Goal: Information Seeking & Learning: Learn about a topic

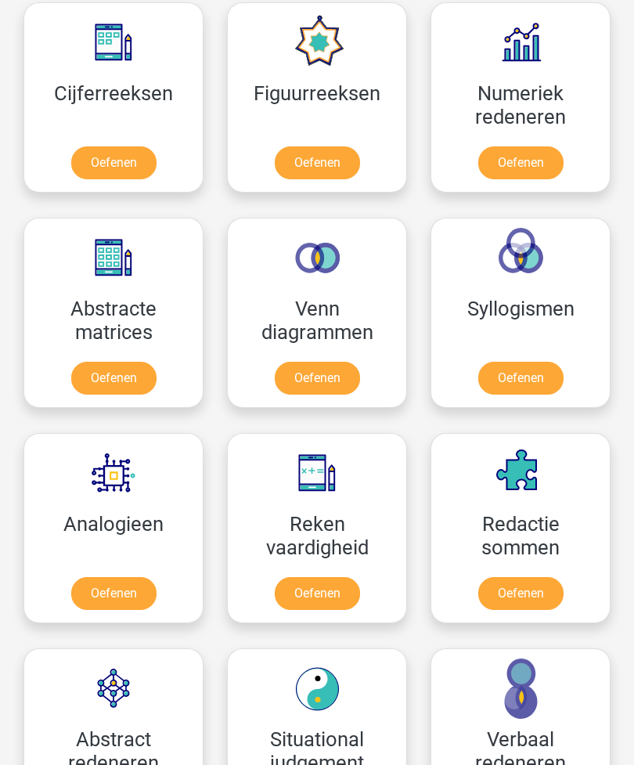
scroll to position [1045, 0]
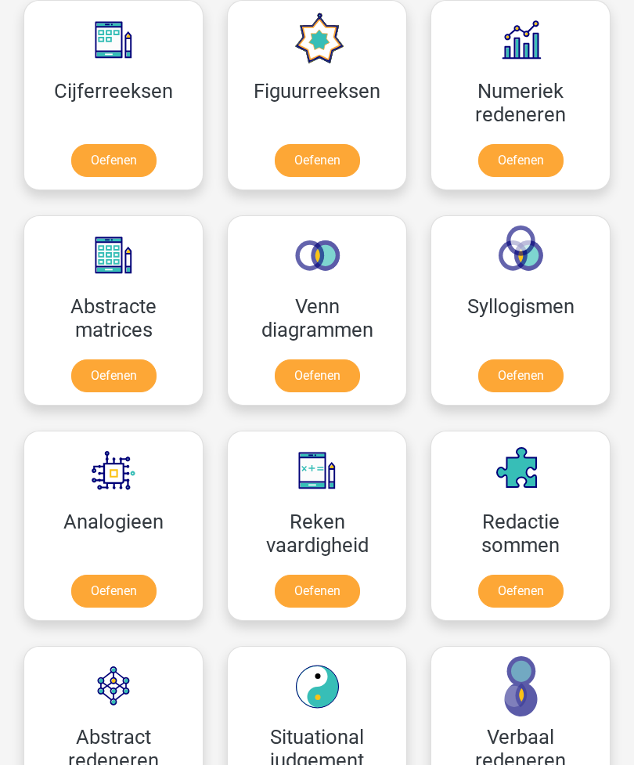
click at [304, 157] on link "Oefenen" at bounding box center [317, 161] width 85 height 33
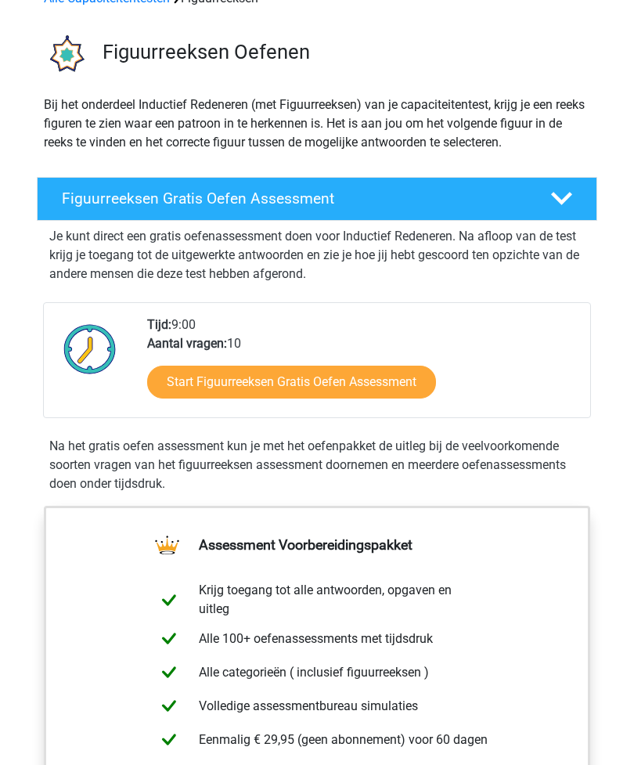
scroll to position [91, 0]
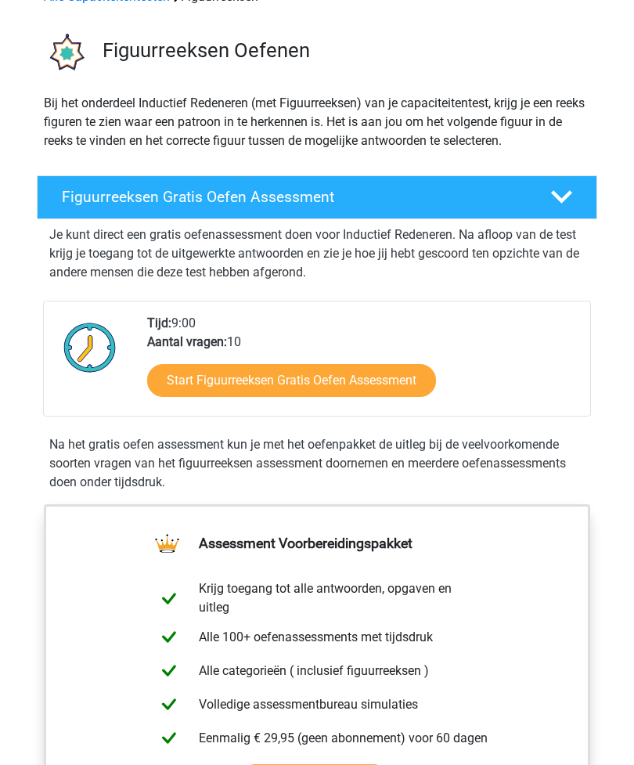
click at [202, 373] on link "Start Figuurreeksen Gratis Oefen Assessment" at bounding box center [291, 380] width 289 height 33
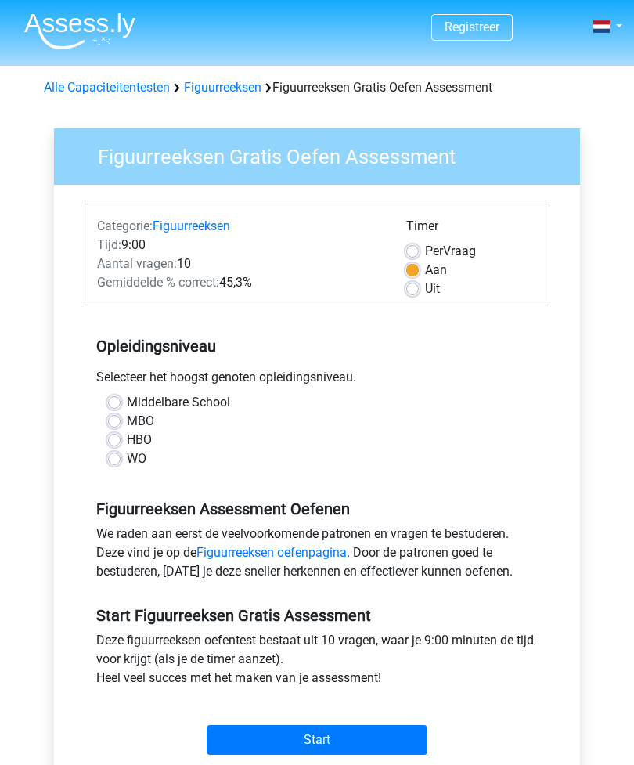
click at [127, 461] on label "WO" at bounding box center [137, 458] width 20 height 19
click at [116, 461] on input "WO" at bounding box center [114, 457] width 13 height 16
radio input "true"
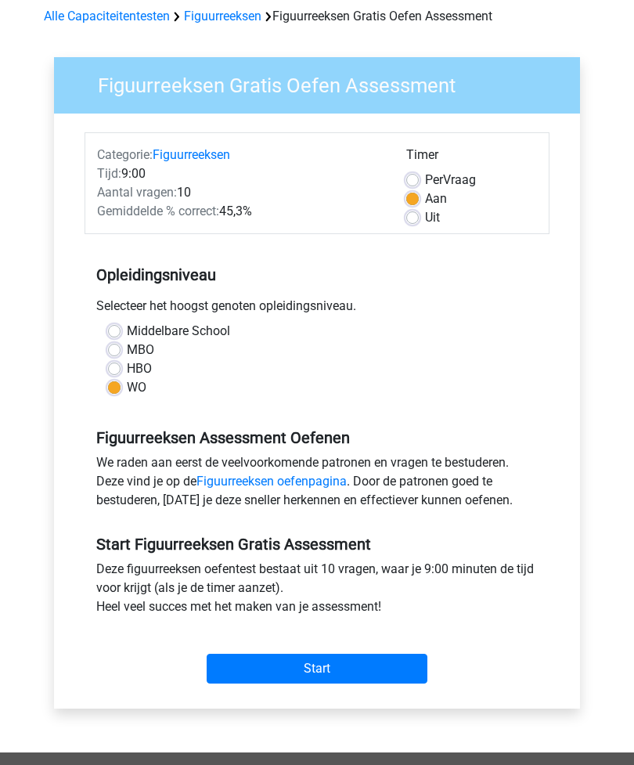
scroll to position [66, 0]
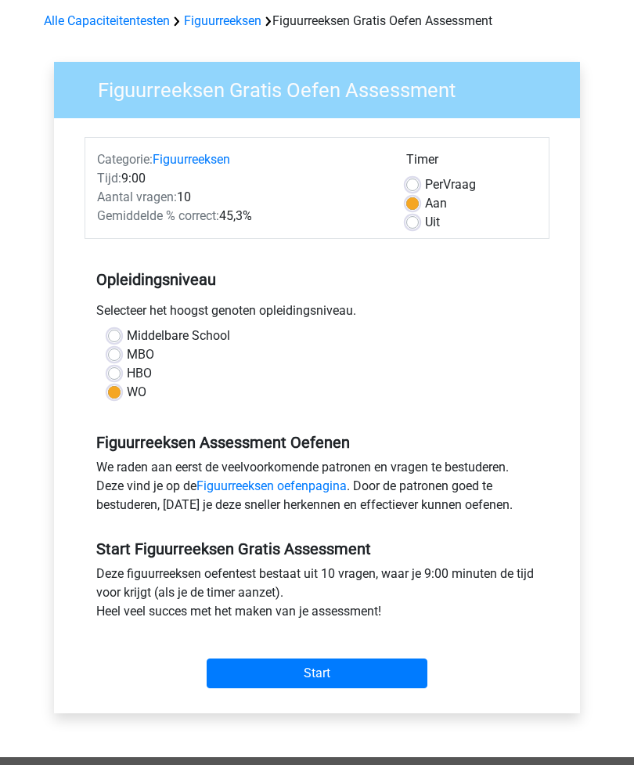
click at [282, 674] on input "Start" at bounding box center [317, 674] width 221 height 30
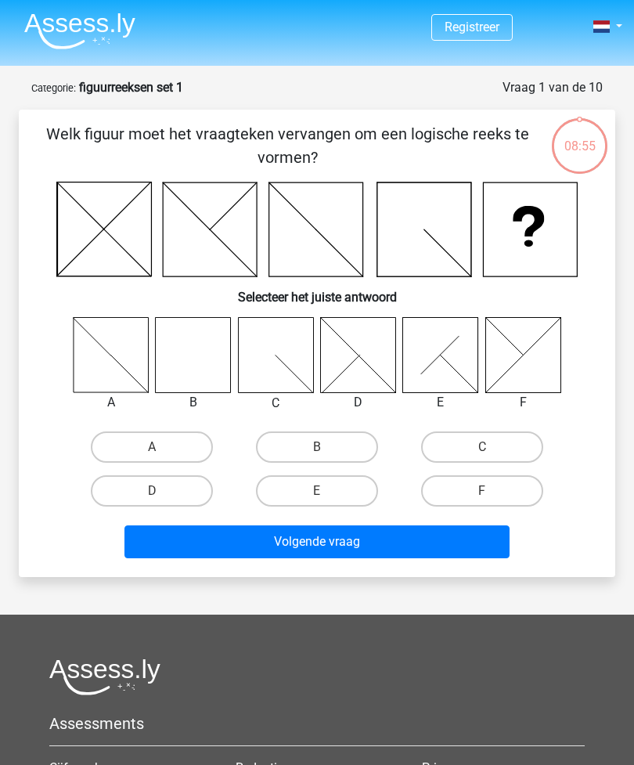
click at [205, 351] on icon at bounding box center [193, 355] width 75 height 75
click at [296, 444] on label "B" at bounding box center [317, 446] width 122 height 31
click at [317, 447] on input "B" at bounding box center [322, 452] width 10 height 10
radio input "true"
click at [297, 552] on button "Volgende vraag" at bounding box center [317, 541] width 386 height 33
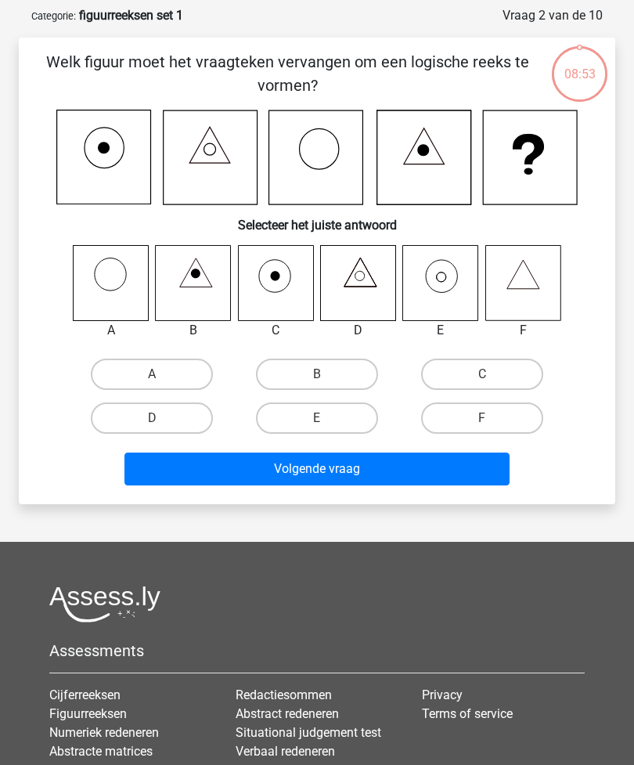
scroll to position [78, 0]
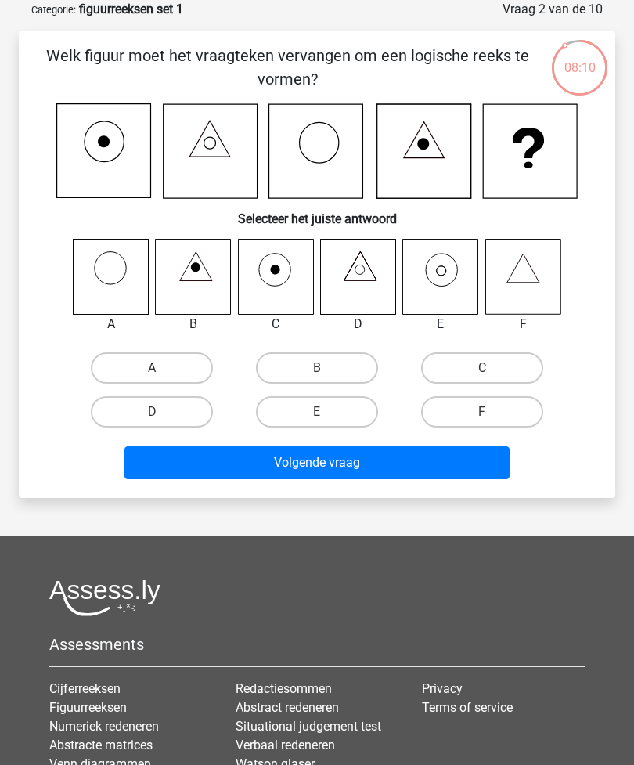
click at [327, 418] on input "E" at bounding box center [322, 417] width 10 height 10
radio input "true"
click at [345, 467] on button "Volgende vraag" at bounding box center [317, 462] width 386 height 33
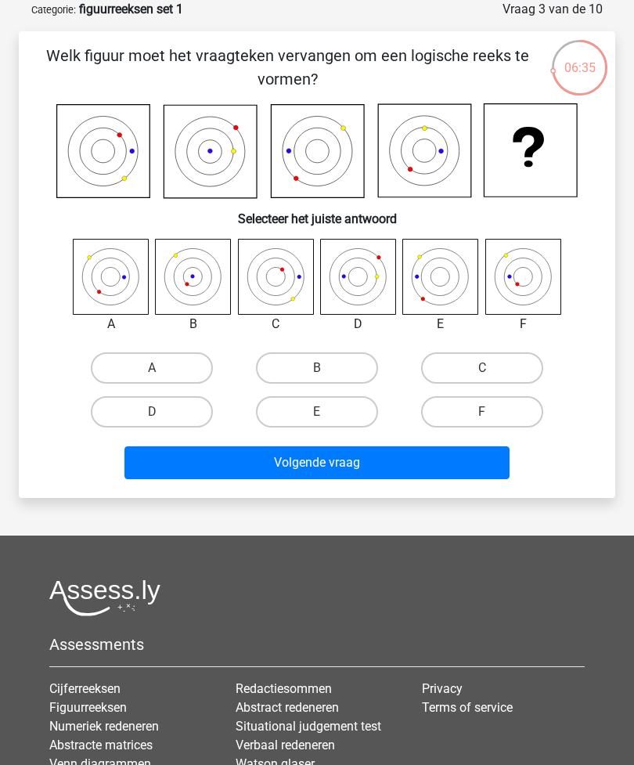
click at [489, 409] on label "F" at bounding box center [482, 411] width 122 height 31
click at [489, 412] on input "F" at bounding box center [487, 417] width 10 height 10
radio input "true"
click at [373, 463] on button "Volgende vraag" at bounding box center [317, 462] width 386 height 33
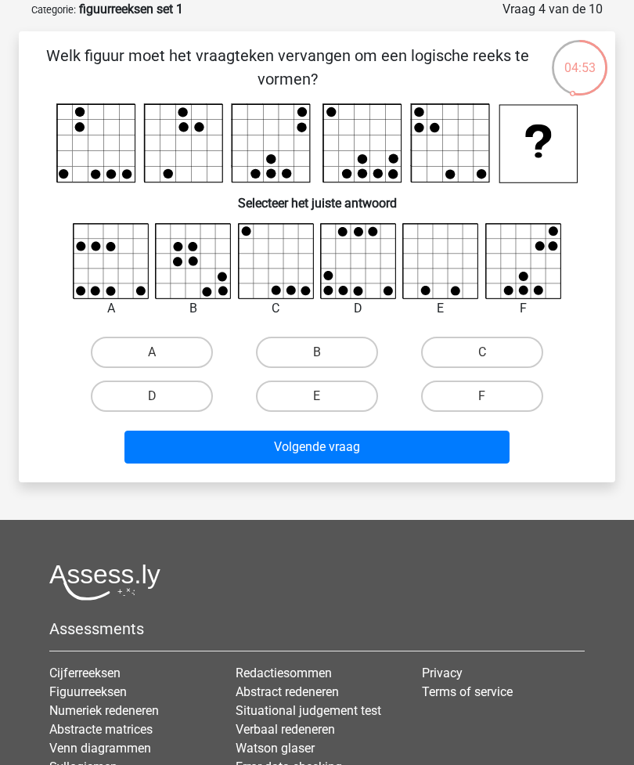
click at [167, 398] on label "D" at bounding box center [152, 395] width 122 height 31
click at [162, 398] on input "D" at bounding box center [157, 401] width 10 height 10
radio input "true"
click at [243, 445] on button "Volgende vraag" at bounding box center [317, 446] width 386 height 33
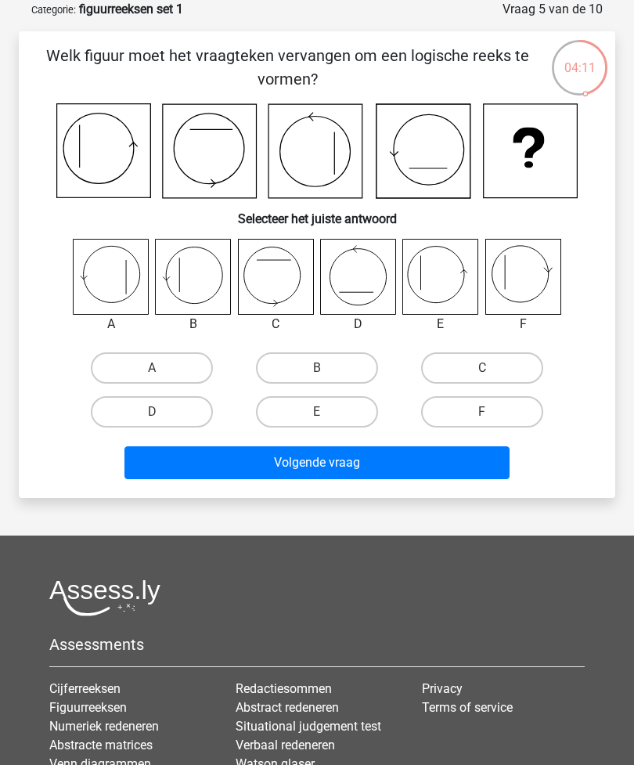
click at [315, 417] on label "E" at bounding box center [317, 411] width 122 height 31
click at [317, 417] on input "E" at bounding box center [322, 417] width 10 height 10
radio input "true"
click at [321, 456] on button "Volgende vraag" at bounding box center [317, 462] width 386 height 33
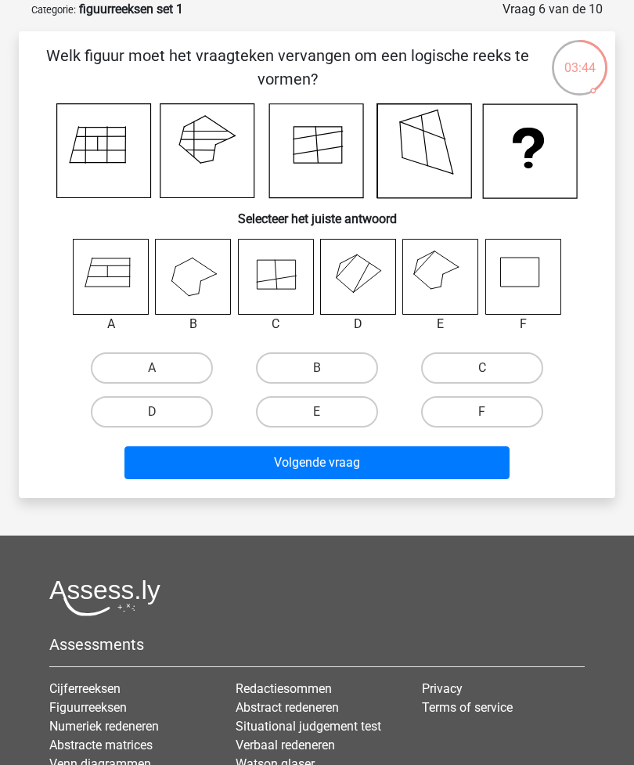
click at [319, 408] on label "E" at bounding box center [317, 411] width 122 height 31
click at [319, 412] on input "E" at bounding box center [322, 417] width 10 height 10
radio input "true"
click at [324, 466] on button "Volgende vraag" at bounding box center [317, 462] width 386 height 33
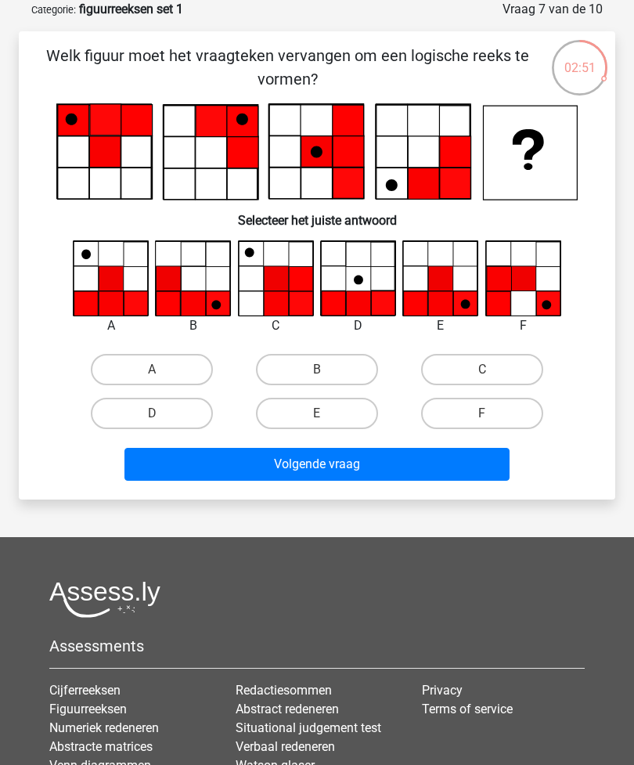
click at [164, 372] on label "A" at bounding box center [152, 369] width 122 height 31
click at [162, 372] on input "A" at bounding box center [157, 374] width 10 height 10
radio input "true"
click at [266, 469] on button "Volgende vraag" at bounding box center [317, 464] width 386 height 33
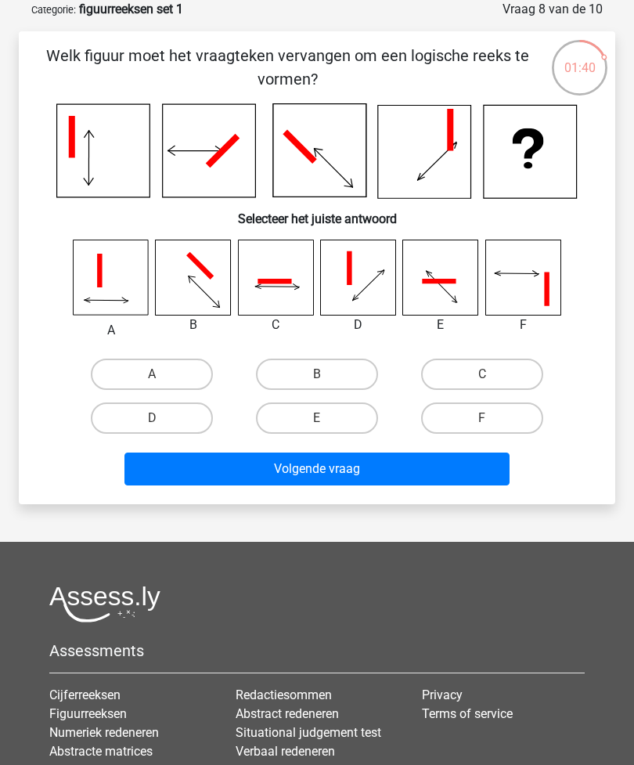
click at [289, 384] on label "B" at bounding box center [317, 373] width 122 height 31
click at [317, 384] on input "B" at bounding box center [322, 379] width 10 height 10
radio input "true"
click at [271, 470] on button "Volgende vraag" at bounding box center [317, 468] width 386 height 33
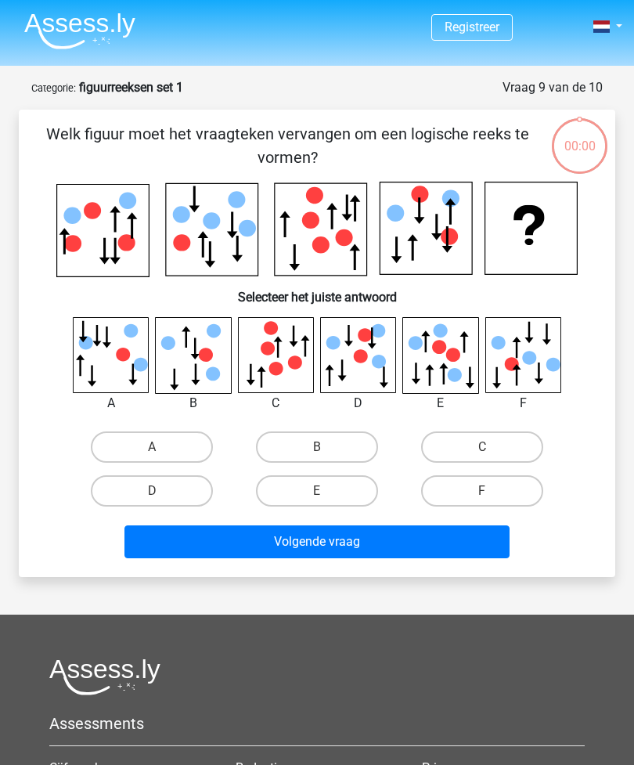
scroll to position [78, 0]
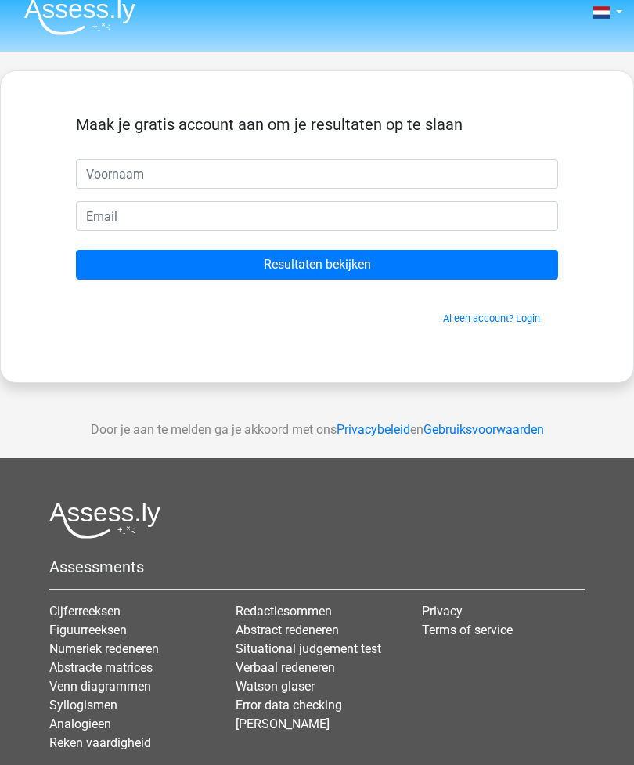
scroll to position [7, 0]
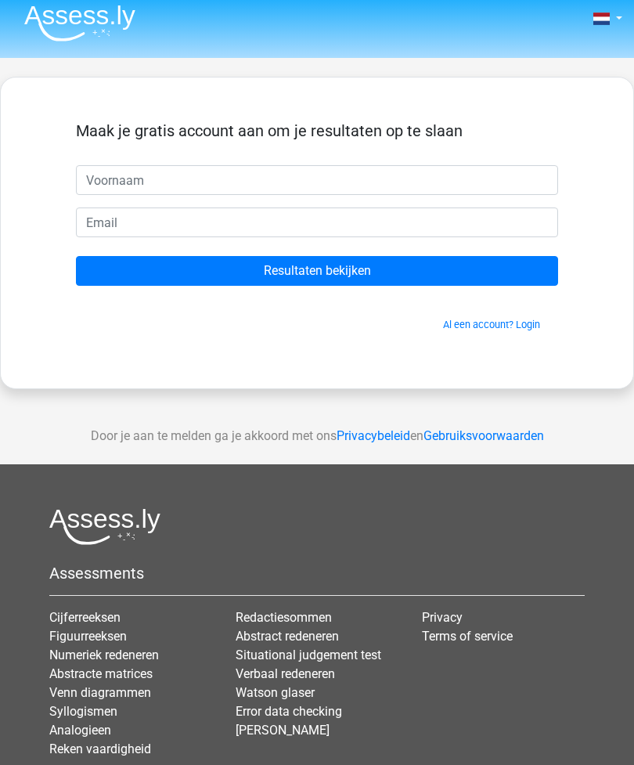
click at [107, 190] on input "text" at bounding box center [317, 181] width 482 height 30
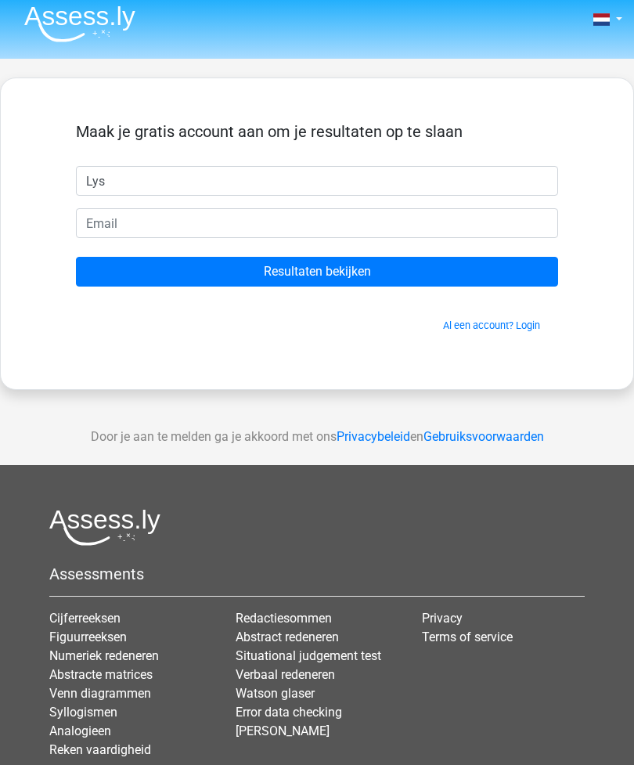
type input "Lys"
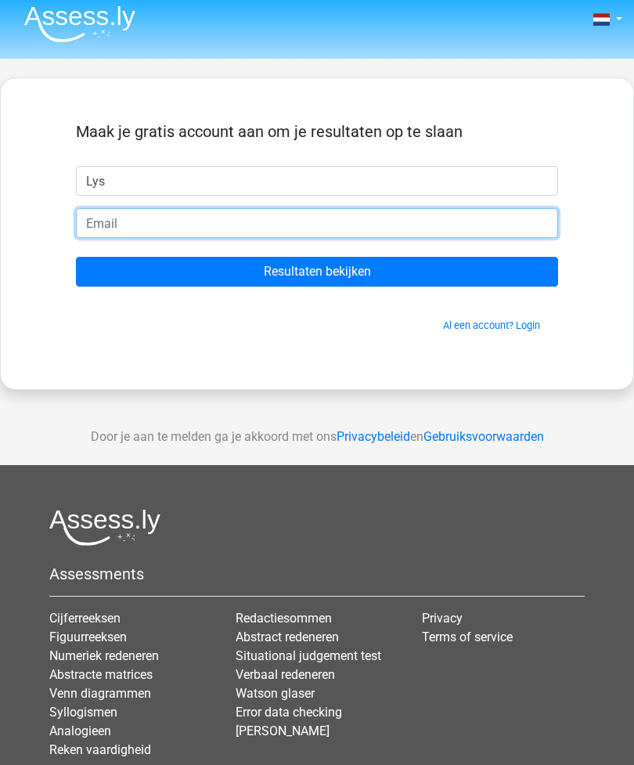
click at [216, 229] on input "email" at bounding box center [317, 223] width 482 height 30
type input "[EMAIL_ADDRESS][DOMAIN_NAME]"
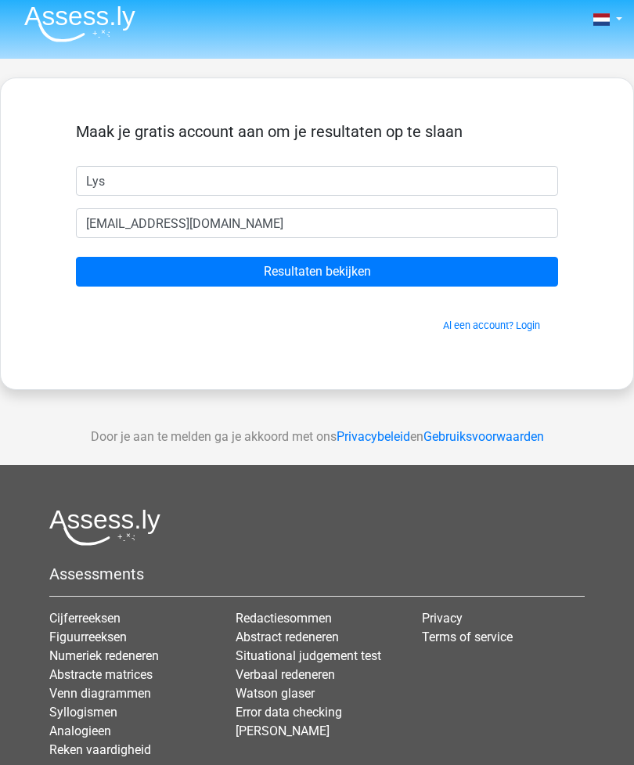
click at [158, 273] on input "Resultaten bekijken" at bounding box center [317, 272] width 482 height 30
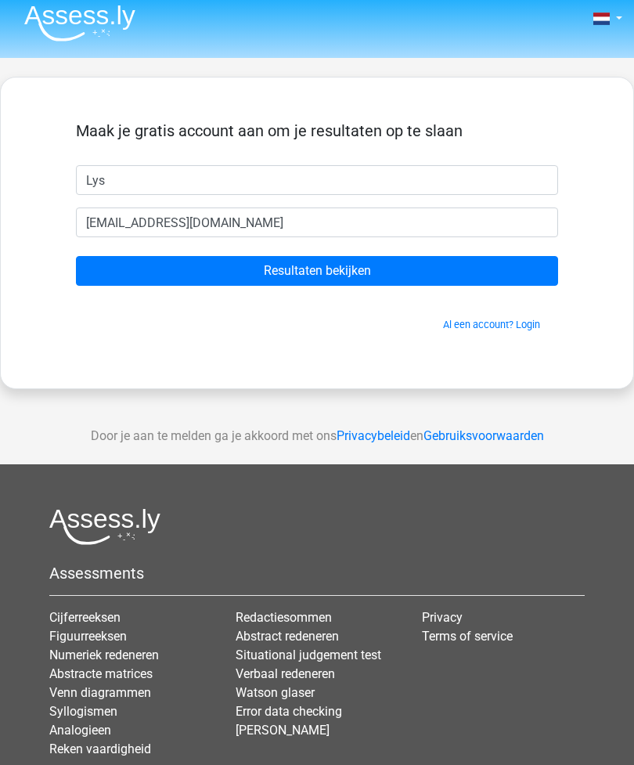
click at [292, 268] on input "Resultaten bekijken" at bounding box center [317, 271] width 482 height 30
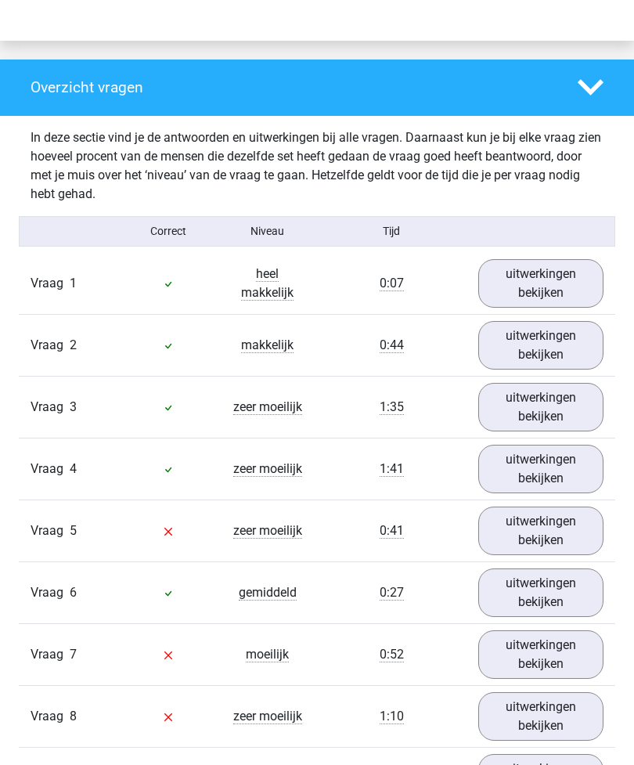
scroll to position [1133, 0]
click at [511, 539] on link "uitwerkingen bekijken" at bounding box center [541, 530] width 126 height 49
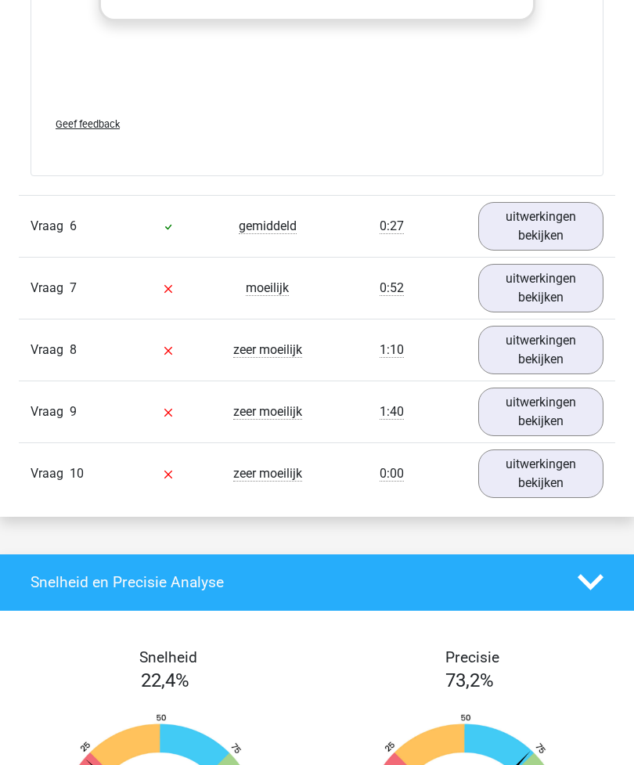
scroll to position [2708, 0]
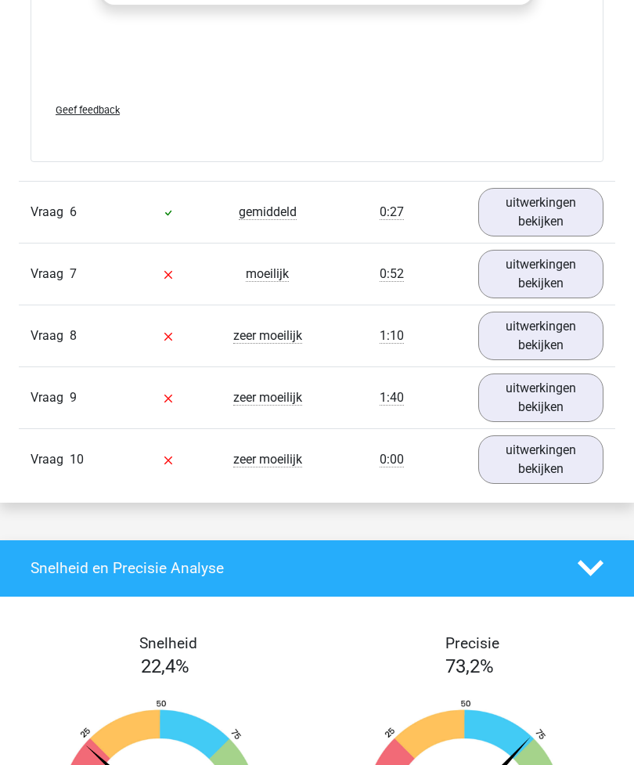
click at [552, 281] on link "uitwerkingen bekijken" at bounding box center [541, 274] width 126 height 49
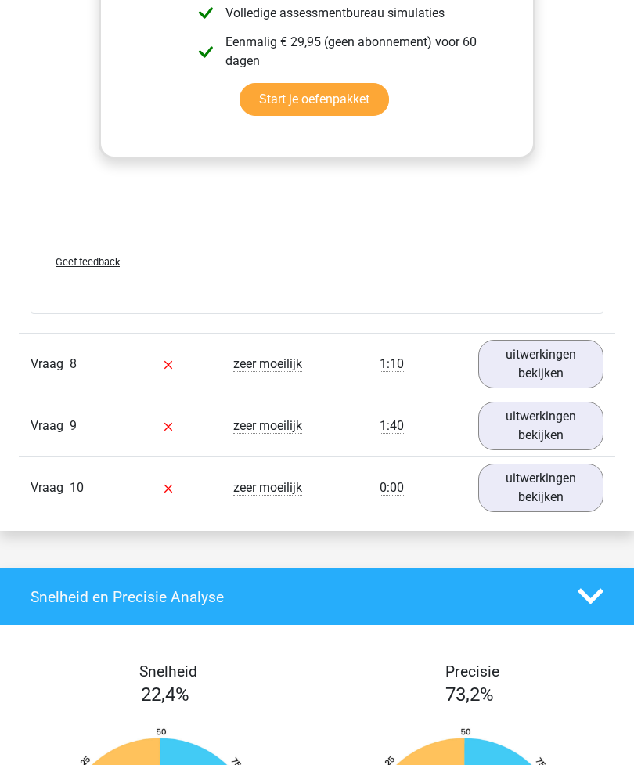
scroll to position [4016, 0]
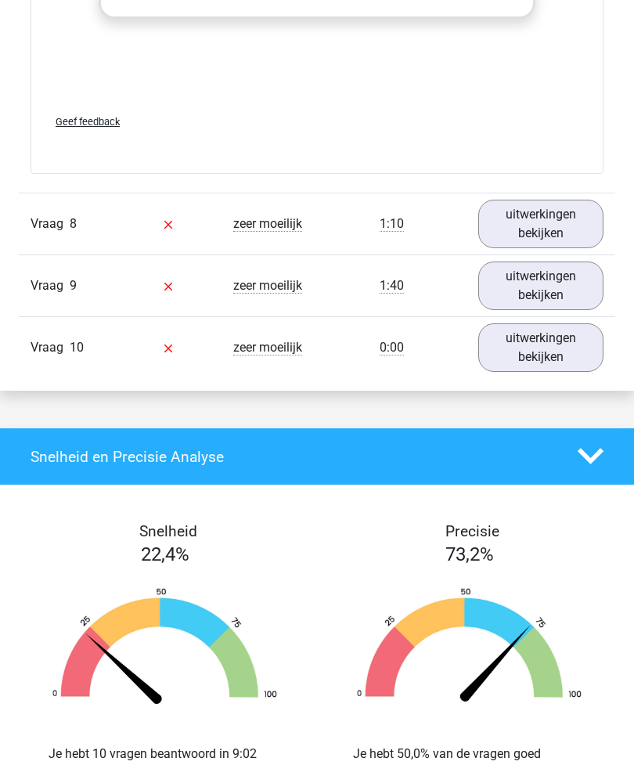
click at [520, 346] on link "uitwerkingen bekijken" at bounding box center [541, 347] width 126 height 49
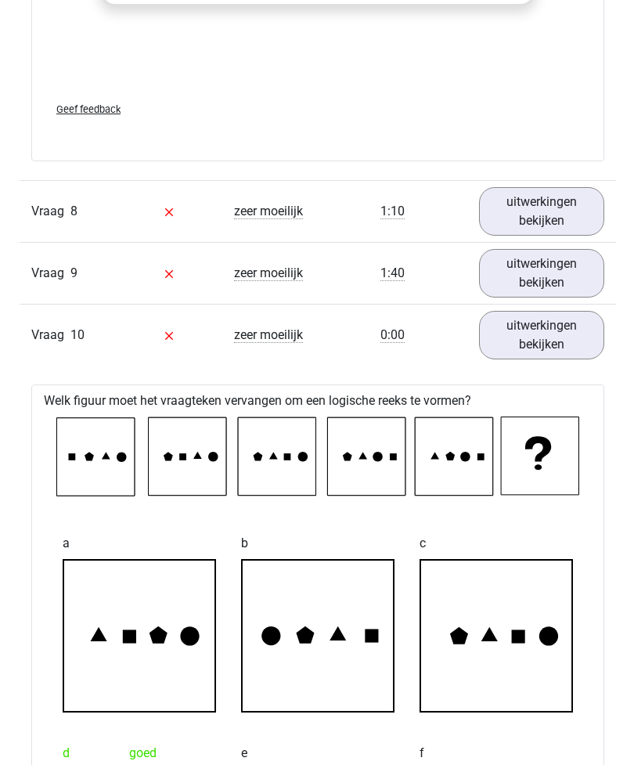
scroll to position [4024, 0]
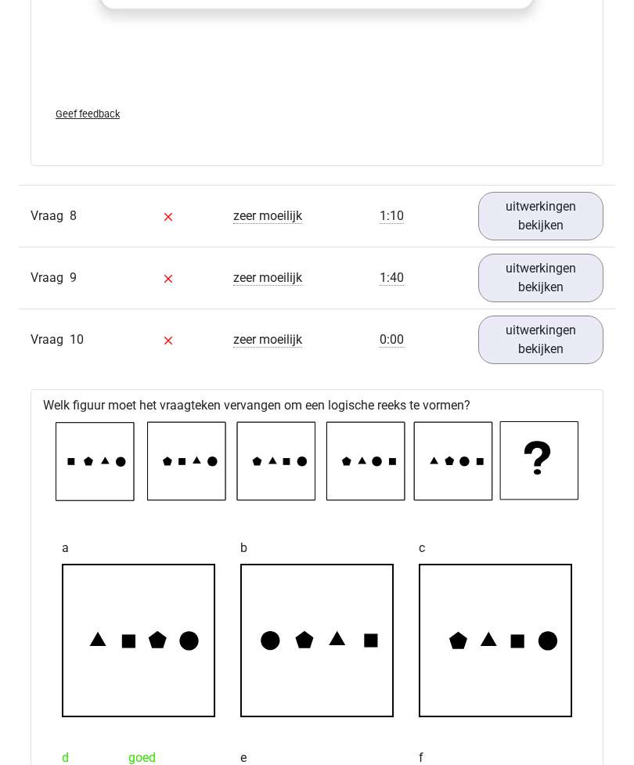
click at [512, 295] on link "uitwerkingen bekijken" at bounding box center [541, 278] width 126 height 49
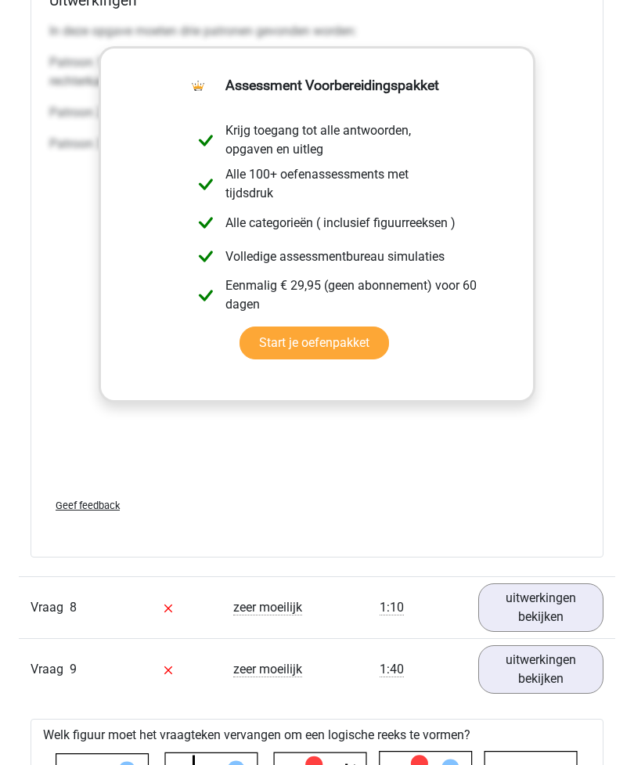
scroll to position [3624, 0]
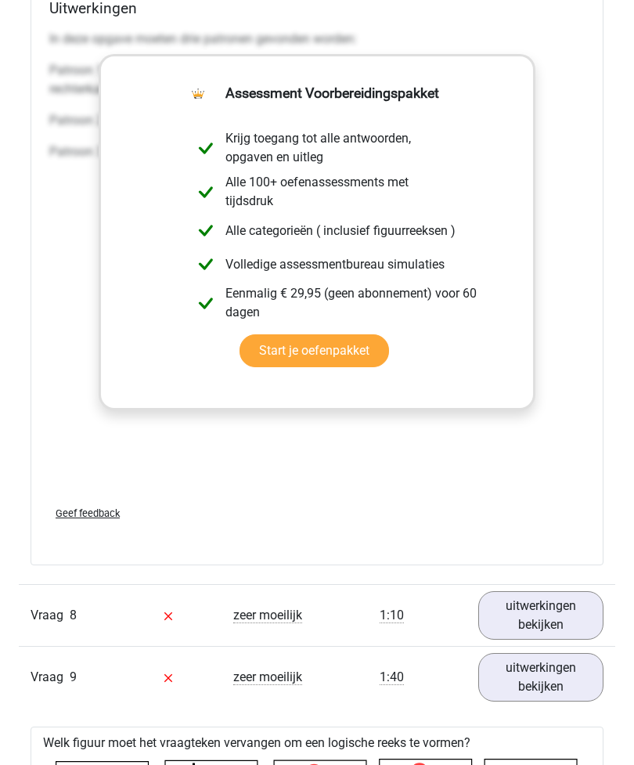
click at [546, 607] on link "uitwerkingen bekijken" at bounding box center [541, 615] width 126 height 49
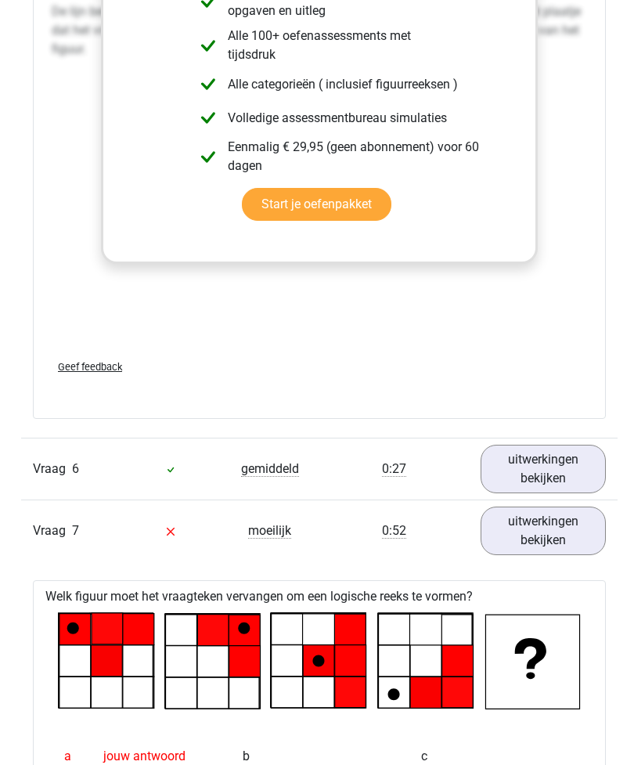
scroll to position [2452, 0]
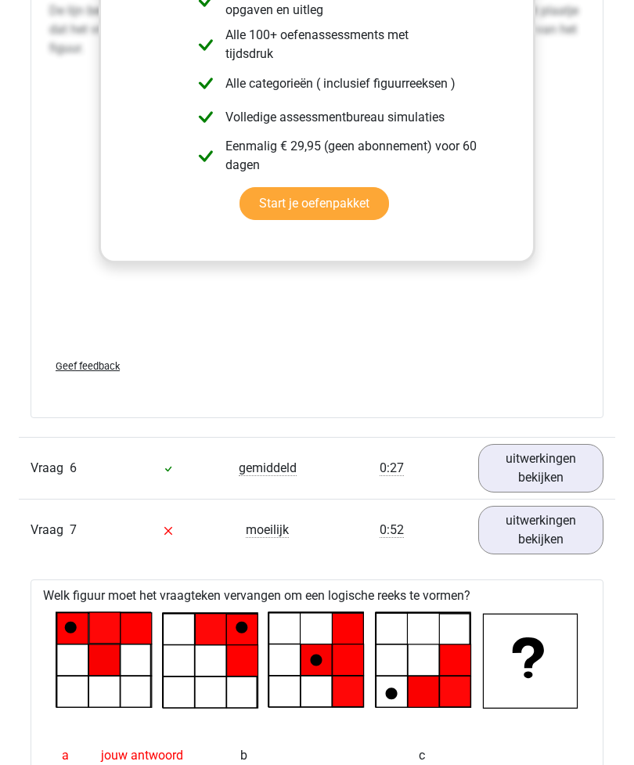
click at [533, 470] on link "uitwerkingen bekijken" at bounding box center [541, 468] width 126 height 49
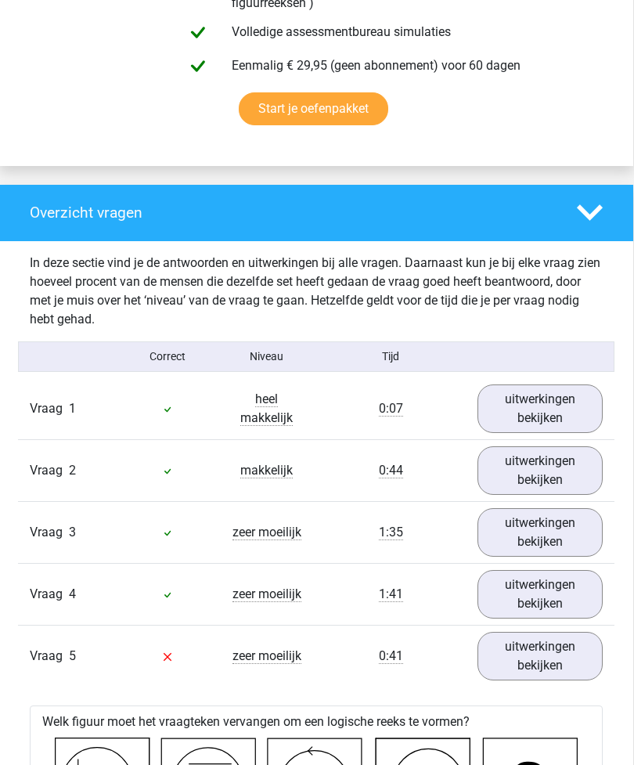
scroll to position [1039, 0]
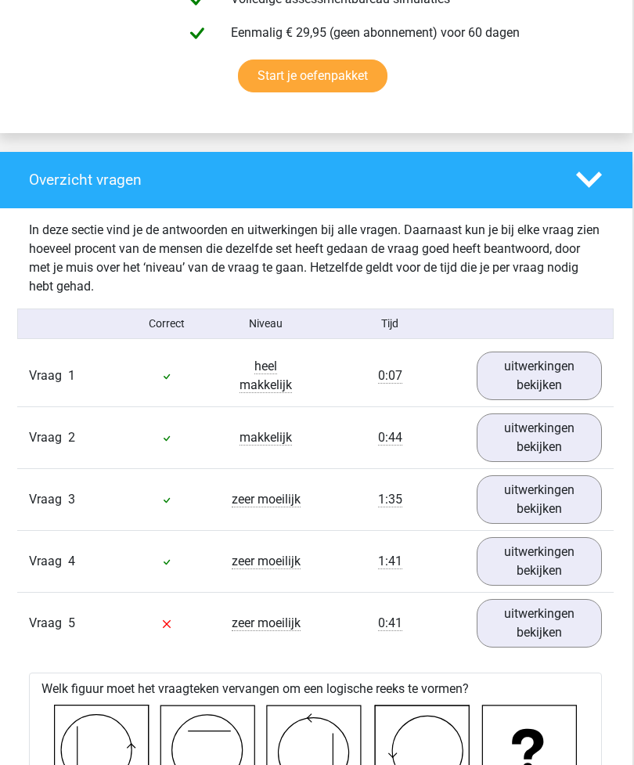
click at [543, 565] on link "uitwerkingen bekijken" at bounding box center [540, 561] width 126 height 49
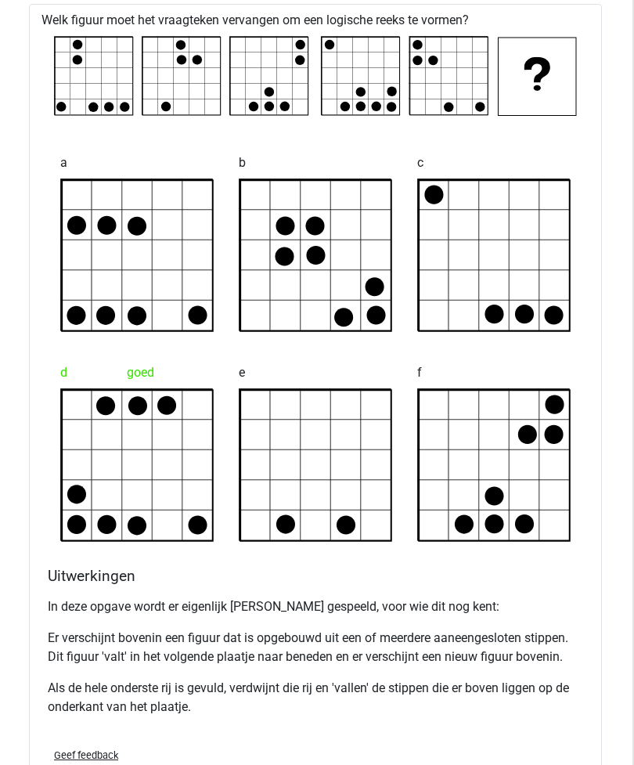
scroll to position [1647, 2]
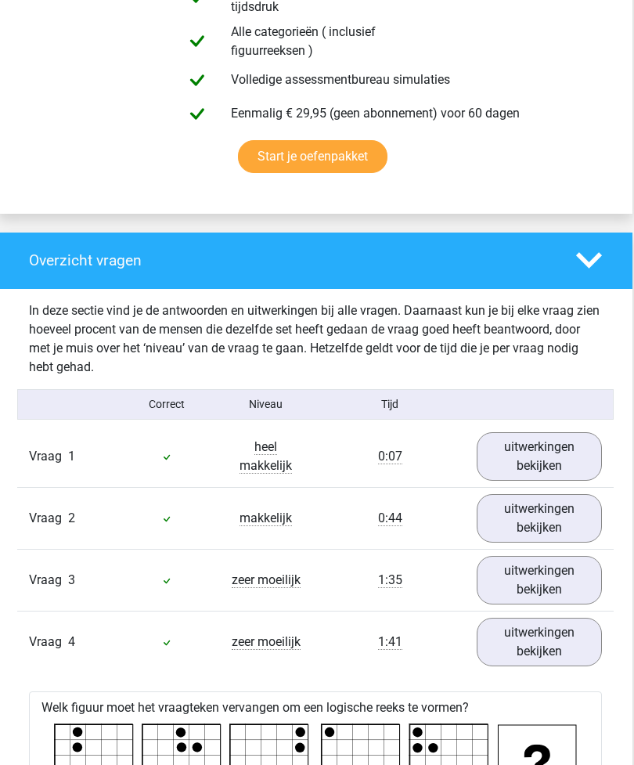
click at [528, 445] on link "uitwerkingen bekijken" at bounding box center [540, 457] width 126 height 49
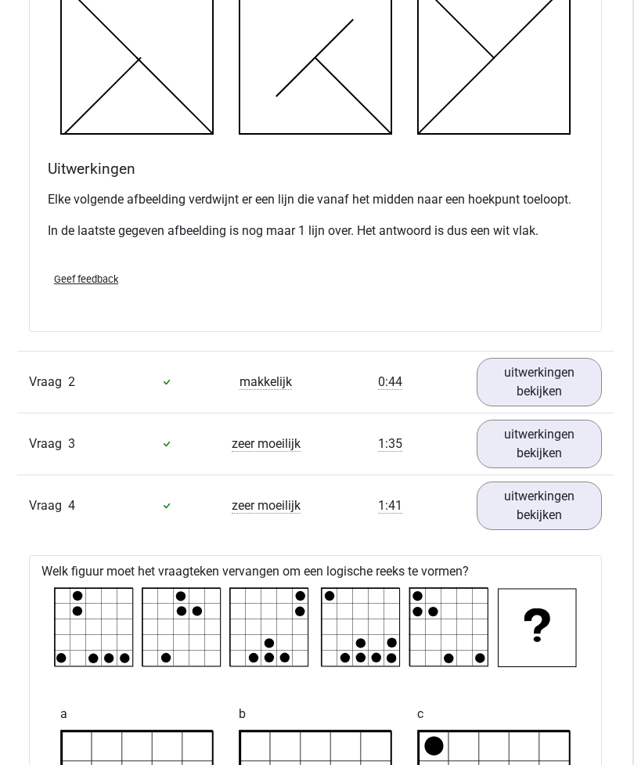
scroll to position [1944, 2]
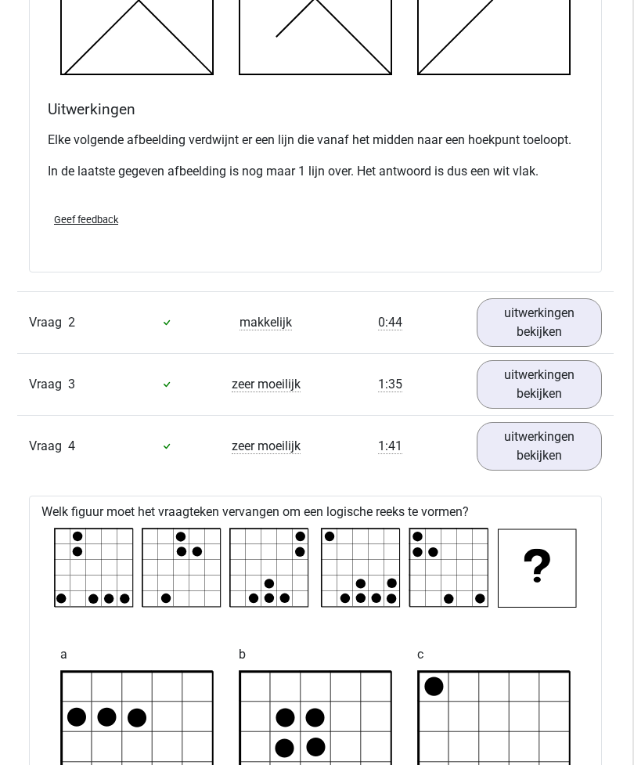
click at [527, 316] on link "uitwerkingen bekijken" at bounding box center [540, 322] width 126 height 49
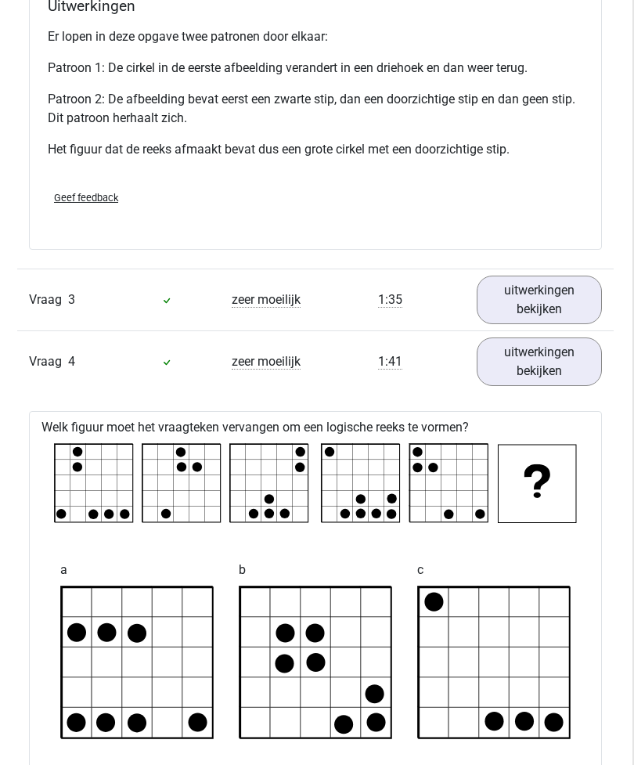
scroll to position [2897, 2]
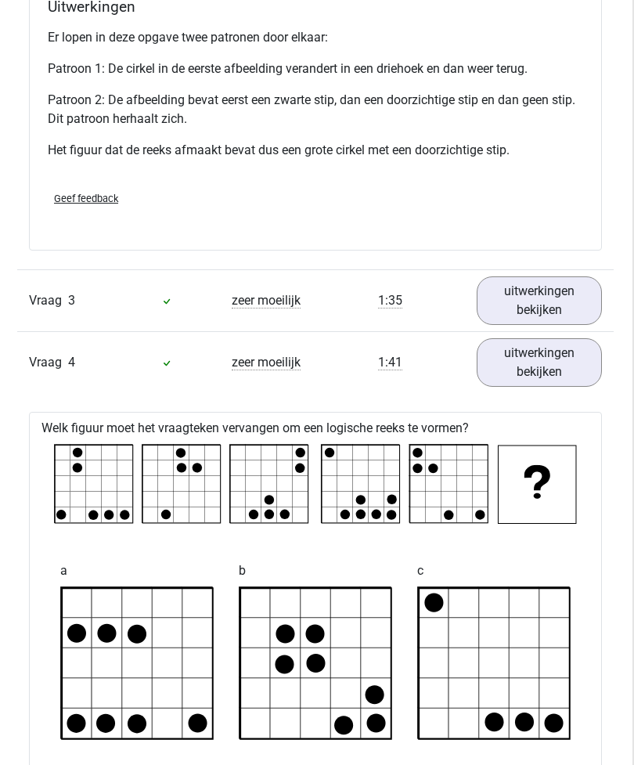
click at [556, 304] on link "uitwerkingen bekijken" at bounding box center [540, 300] width 126 height 49
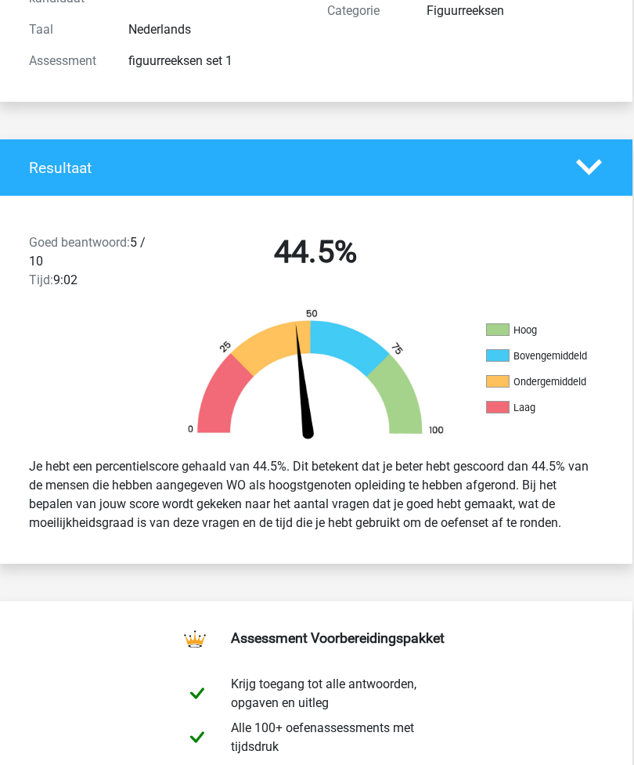
scroll to position [0, 2]
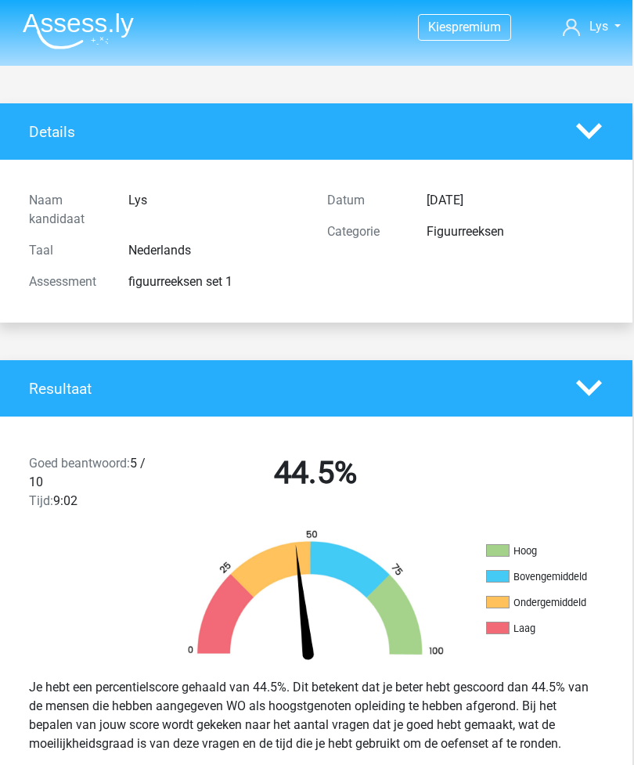
click at [73, 40] on img at bounding box center [78, 31] width 111 height 37
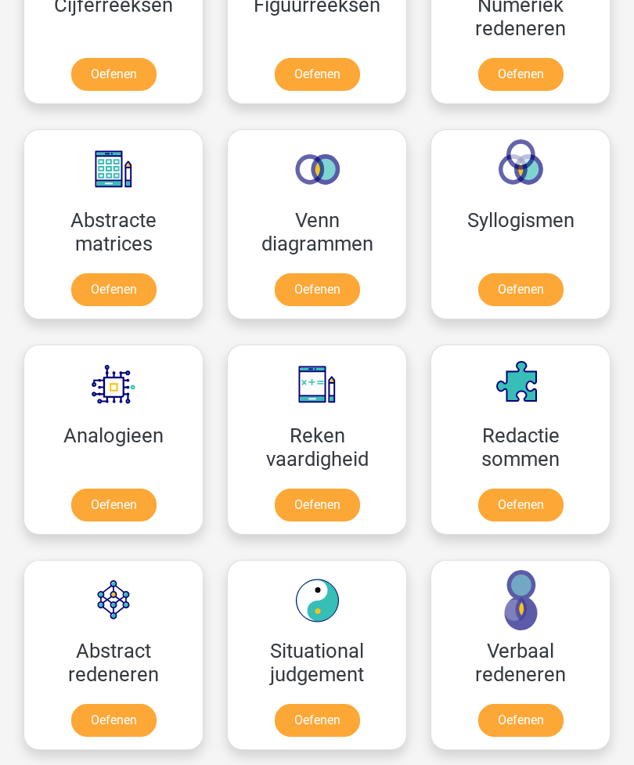
scroll to position [1145, 0]
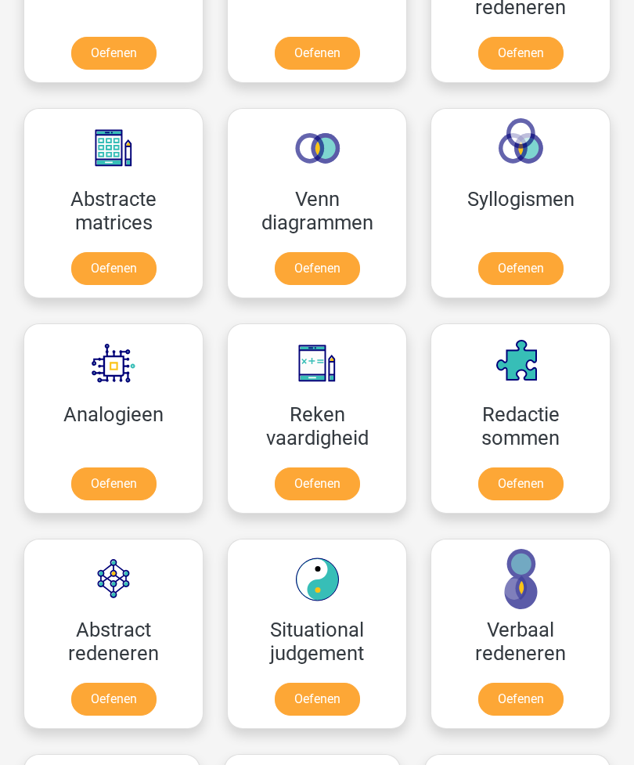
click at [123, 481] on link "Oefenen" at bounding box center [113, 484] width 85 height 33
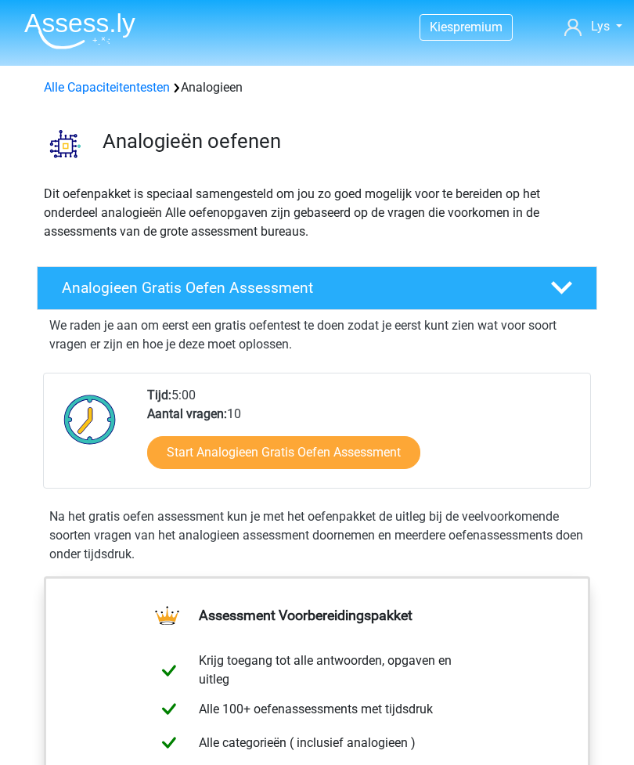
click at [391, 451] on link "Start Analogieen Gratis Oefen Assessment" at bounding box center [283, 452] width 273 height 33
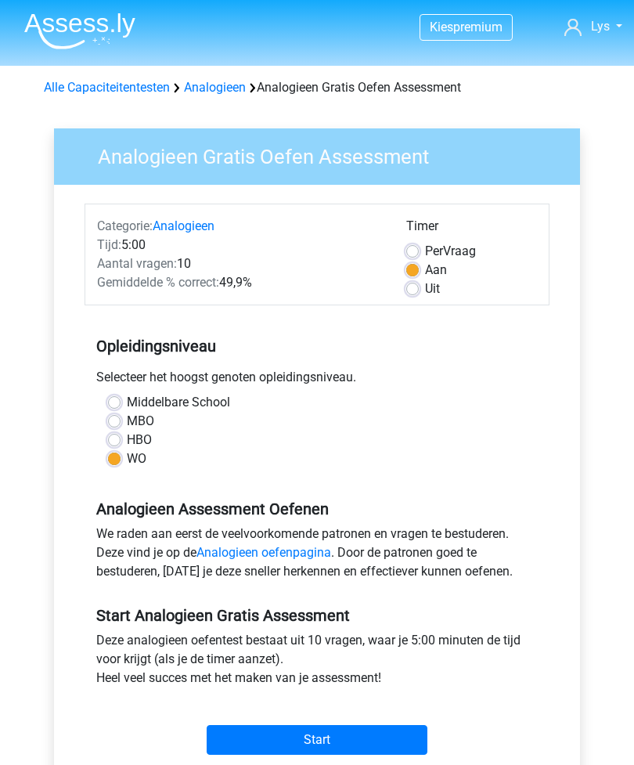
click at [390, 754] on input "Start" at bounding box center [317, 740] width 221 height 30
click at [57, 48] on img at bounding box center [79, 31] width 111 height 37
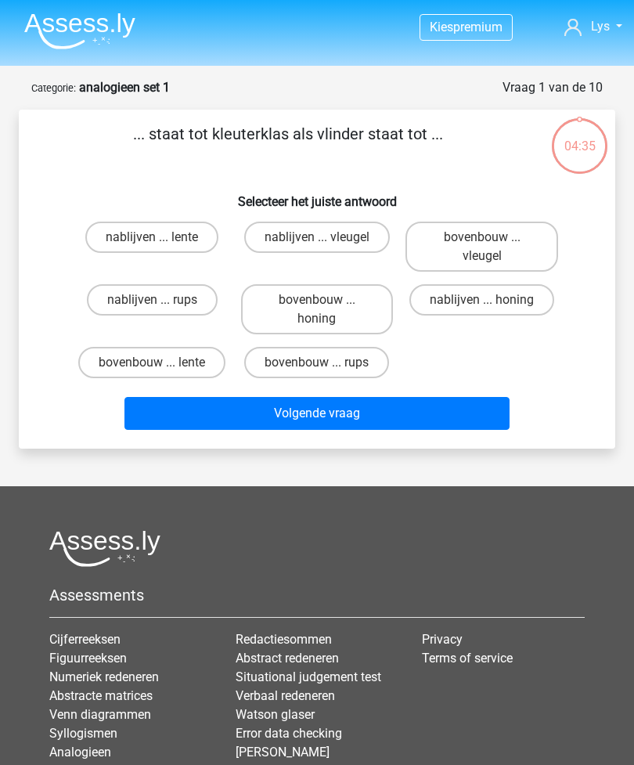
click at [346, 374] on label "bovenbouw ... rups" at bounding box center [316, 362] width 145 height 31
click at [327, 373] on input "bovenbouw ... rups" at bounding box center [322, 367] width 10 height 10
radio input "true"
click at [349, 414] on button "Volgende vraag" at bounding box center [317, 413] width 386 height 33
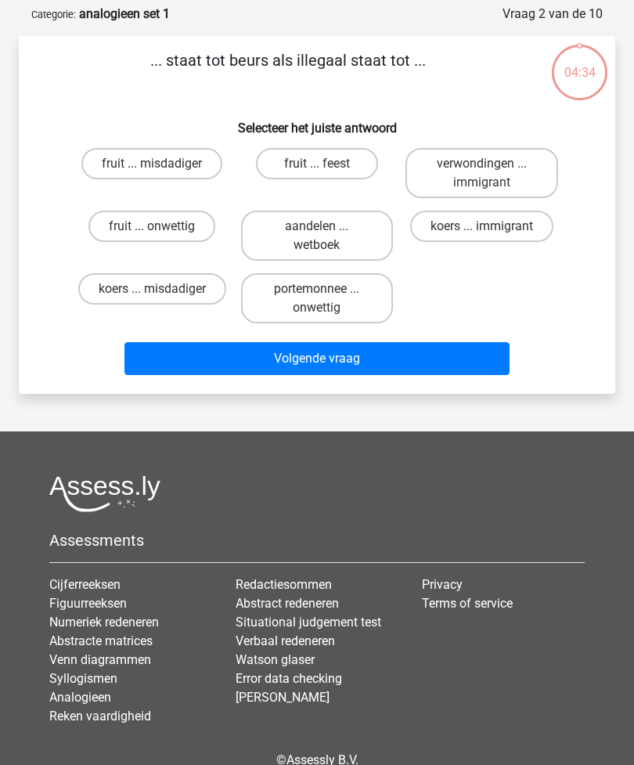
scroll to position [78, 0]
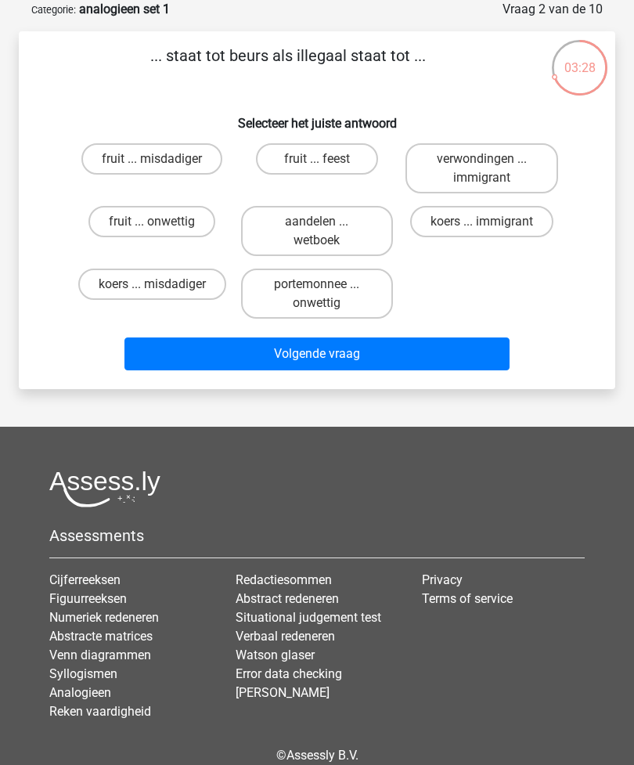
click at [66, 291] on div "fruit ... misdadiger fruit ... feest verwondingen ... immigrant fruit ... onwet…" at bounding box center [317, 231] width 546 height 188
click at [103, 289] on label "koers ... misdadiger" at bounding box center [152, 283] width 148 height 31
click at [152, 289] on input "koers ... misdadiger" at bounding box center [157, 289] width 10 height 10
radio input "true"
click at [211, 364] on button "Volgende vraag" at bounding box center [317, 353] width 386 height 33
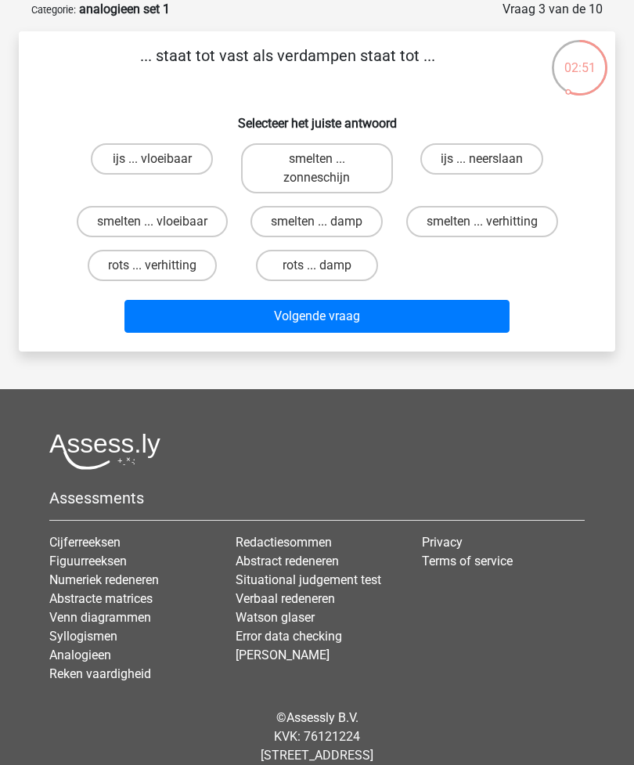
click at [122, 225] on label "smelten ... vloeibaar" at bounding box center [152, 221] width 151 height 31
click at [152, 225] on input "smelten ... vloeibaar" at bounding box center [157, 226] width 10 height 10
radio input "true"
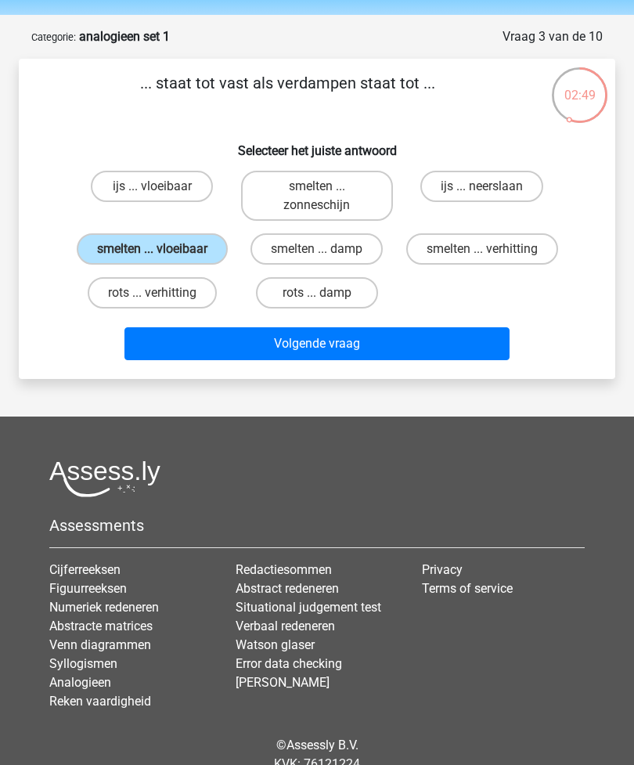
scroll to position [50, 0]
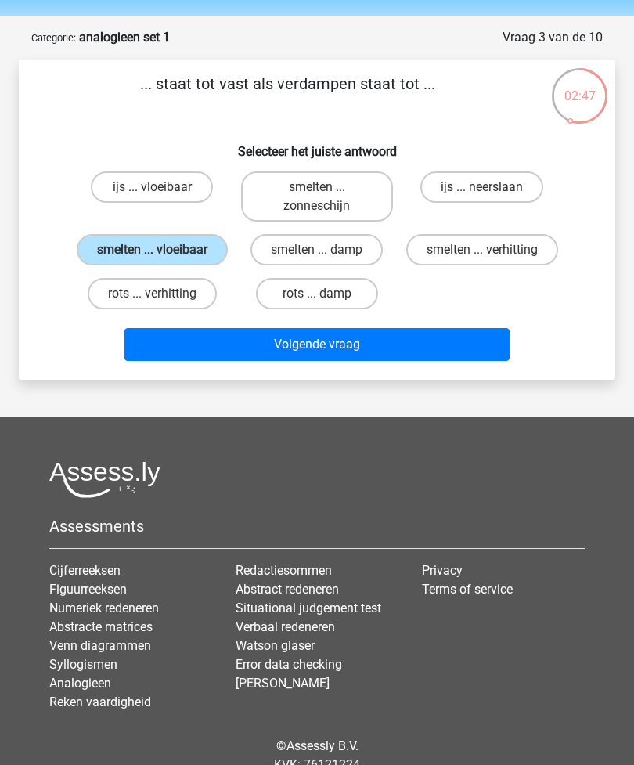
click at [112, 183] on label "ijs ... vloeibaar" at bounding box center [152, 186] width 122 height 31
click at [152, 187] on input "ijs ... vloeibaar" at bounding box center [157, 192] width 10 height 10
radio input "true"
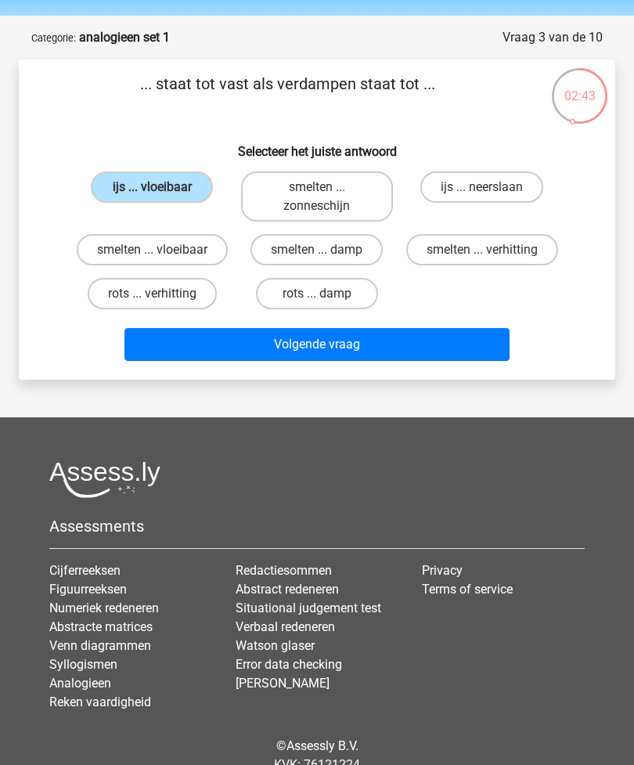
click at [247, 361] on button "Volgende vraag" at bounding box center [317, 344] width 386 height 33
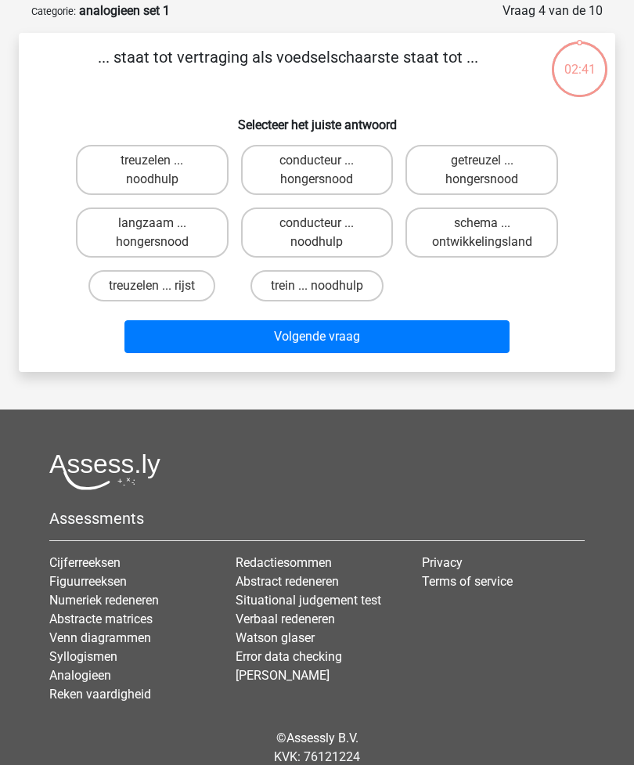
scroll to position [78, 0]
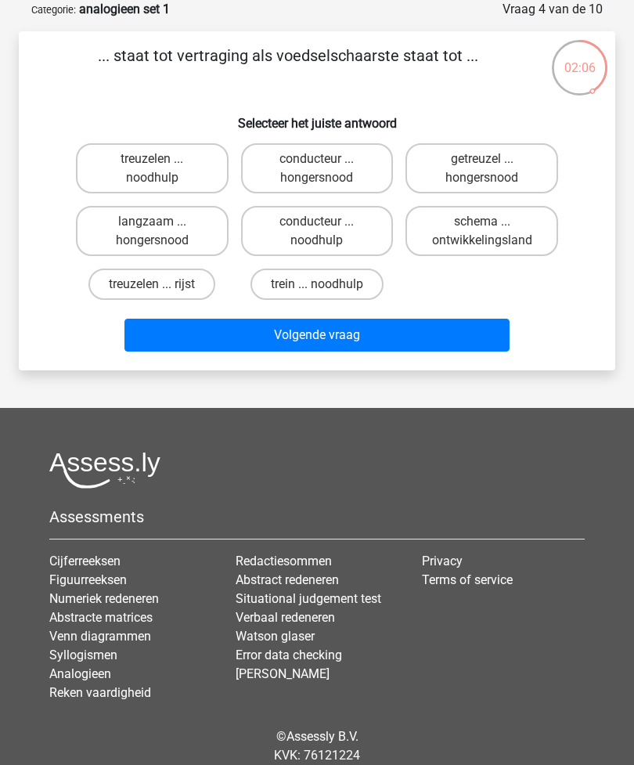
click at [447, 175] on label "getreuzel ... hongersnood" at bounding box center [481, 168] width 153 height 50
click at [482, 169] on input "getreuzel ... hongersnood" at bounding box center [487, 164] width 10 height 10
radio input "true"
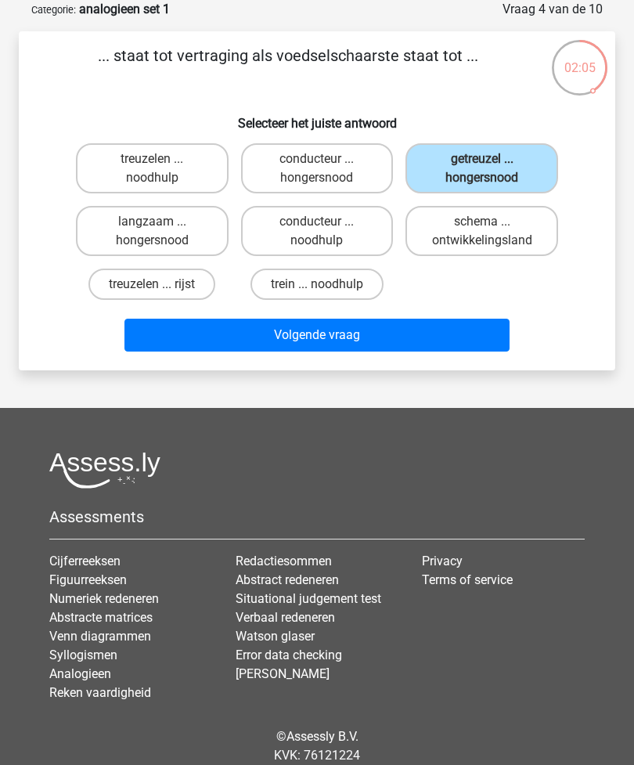
click at [249, 344] on button "Volgende vraag" at bounding box center [317, 335] width 386 height 33
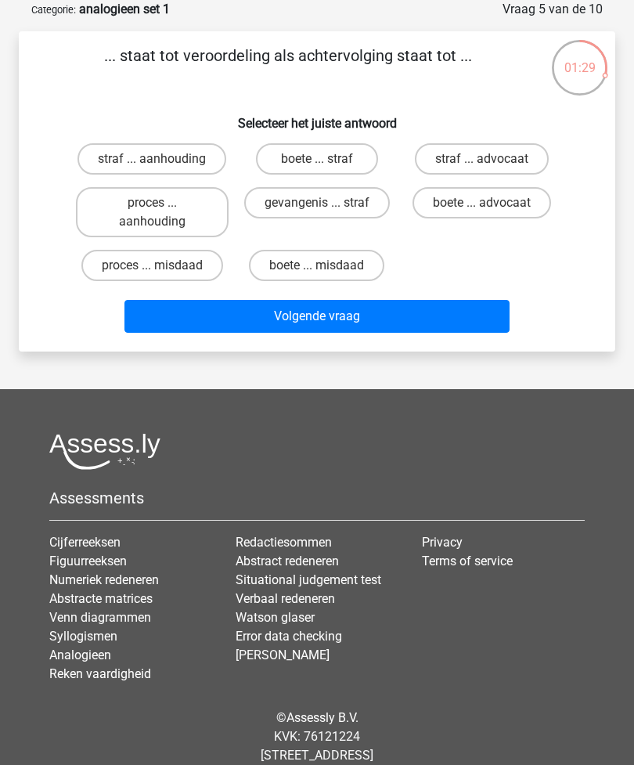
click at [119, 160] on label "straf ... aanhouding" at bounding box center [151, 158] width 149 height 31
click at [152, 160] on input "straf ... aanhouding" at bounding box center [157, 164] width 10 height 10
radio input "true"
click at [155, 333] on button "Volgende vraag" at bounding box center [317, 316] width 386 height 33
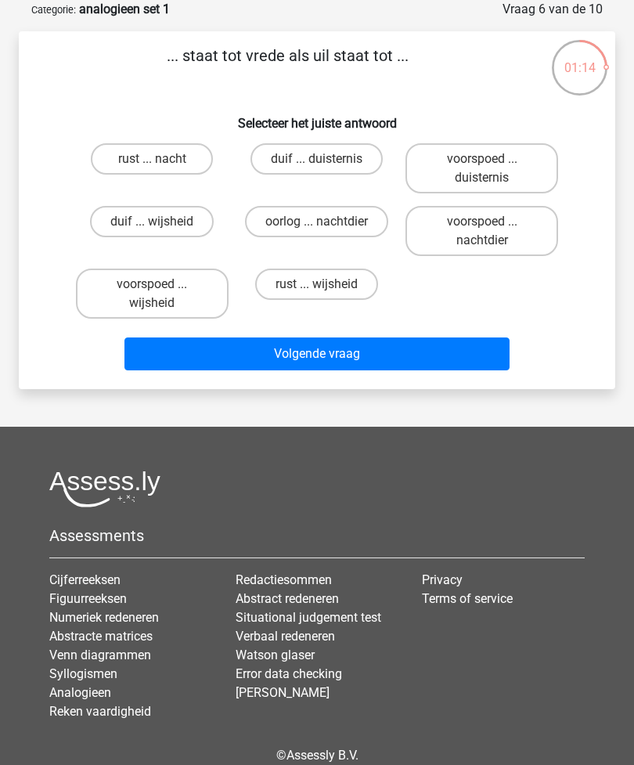
click at [120, 227] on label "duif ... wijsheid" at bounding box center [152, 221] width 124 height 31
click at [152, 227] on input "duif ... wijsheid" at bounding box center [157, 226] width 10 height 10
radio input "true"
click at [201, 349] on button "Volgende vraag" at bounding box center [317, 353] width 386 height 33
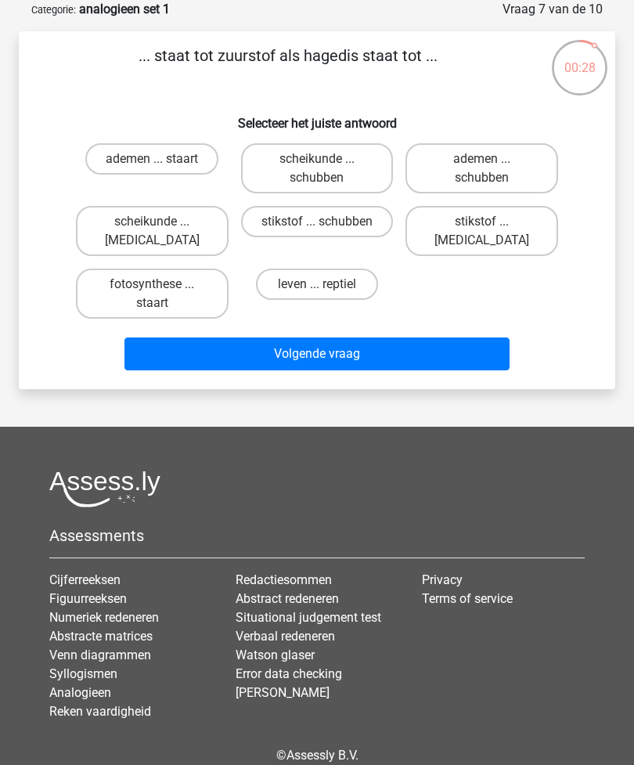
click at [459, 218] on label "stikstof ... krokodil" at bounding box center [481, 231] width 153 height 50
click at [482, 221] on input "stikstof ... krokodil" at bounding box center [487, 226] width 10 height 10
radio input "true"
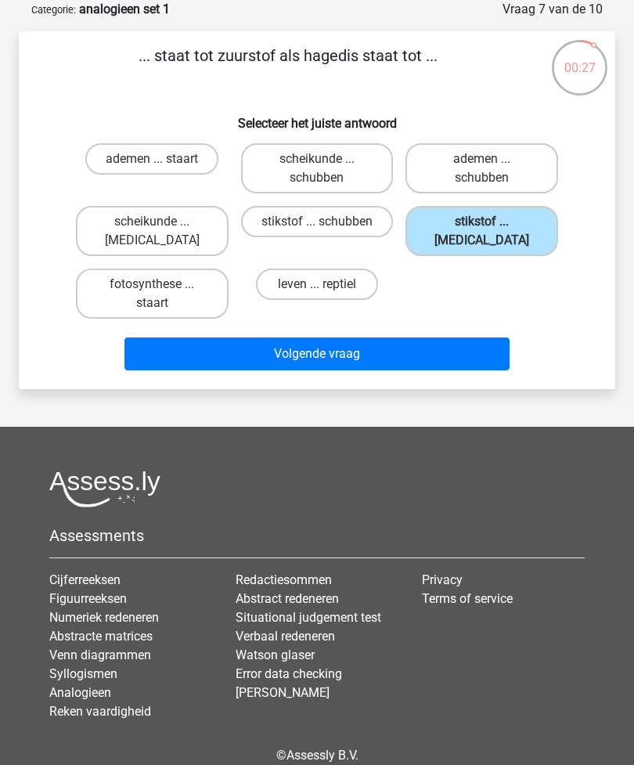
click at [272, 363] on button "Volgende vraag" at bounding box center [317, 353] width 386 height 33
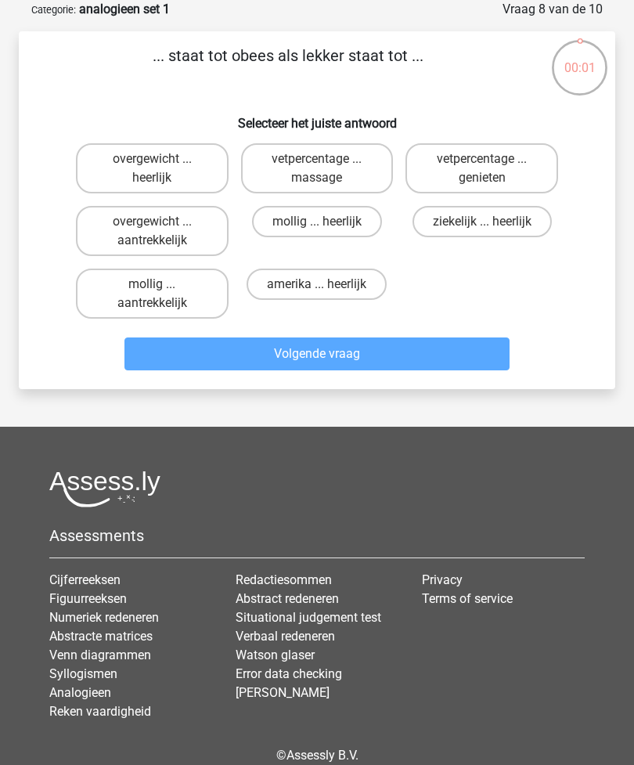
click at [102, 161] on label "overgewicht ... heerlijk" at bounding box center [152, 168] width 153 height 50
click at [152, 161] on input "overgewicht ... heerlijk" at bounding box center [157, 164] width 10 height 10
radio input "true"
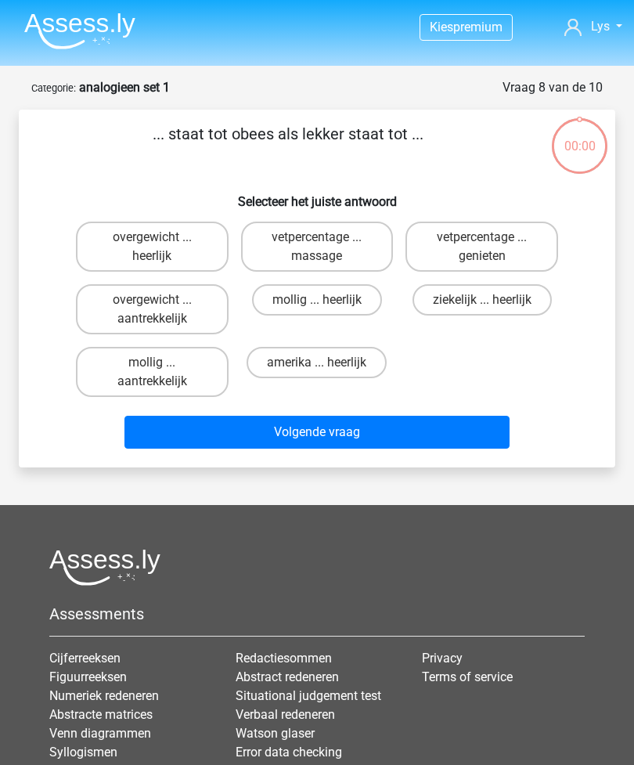
scroll to position [78, 0]
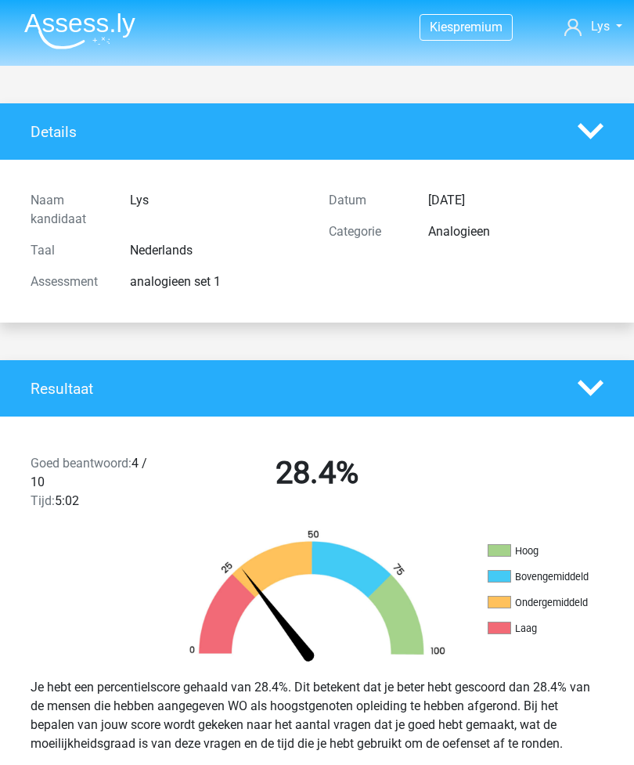
scroll to position [78, 0]
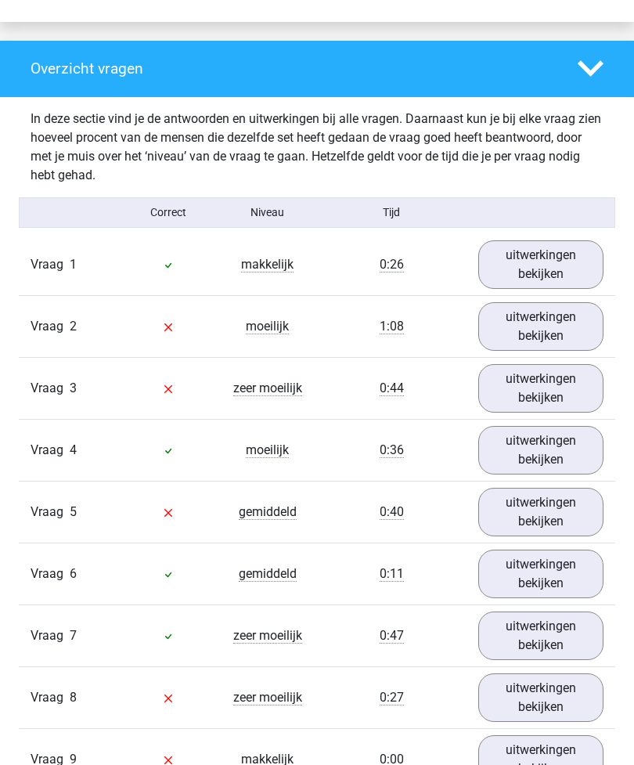
click at [525, 277] on link "uitwerkingen bekijken" at bounding box center [541, 265] width 126 height 49
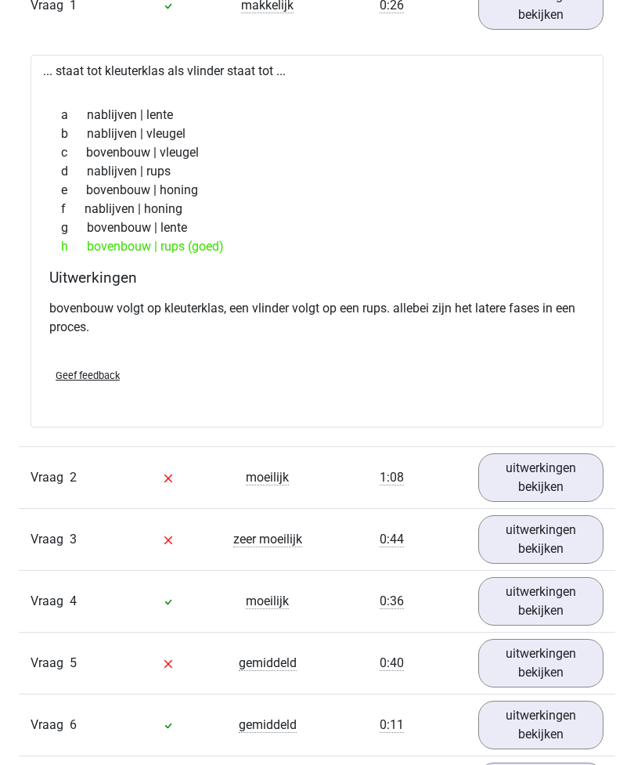
scroll to position [1401, 0]
click at [521, 484] on link "uitwerkingen bekijken" at bounding box center [541, 477] width 126 height 49
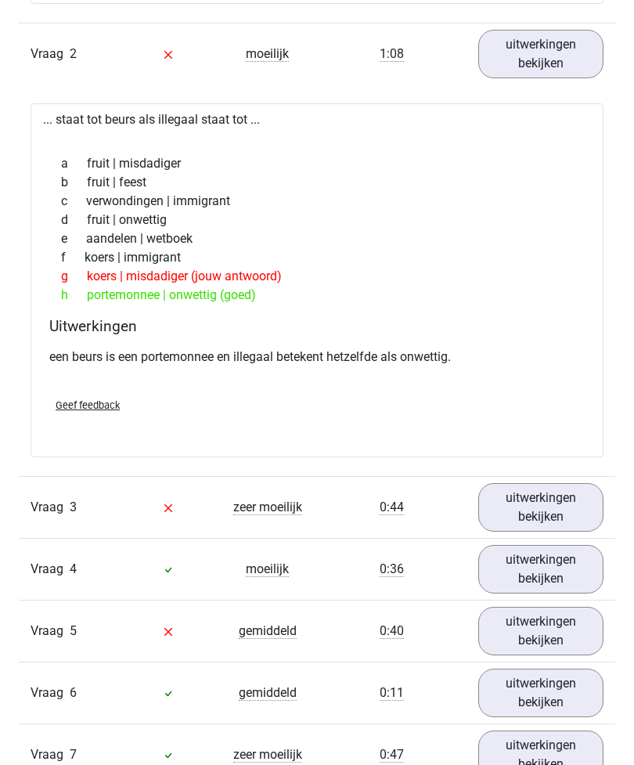
scroll to position [1824, 0]
click at [513, 511] on link "uitwerkingen bekijken" at bounding box center [541, 507] width 126 height 49
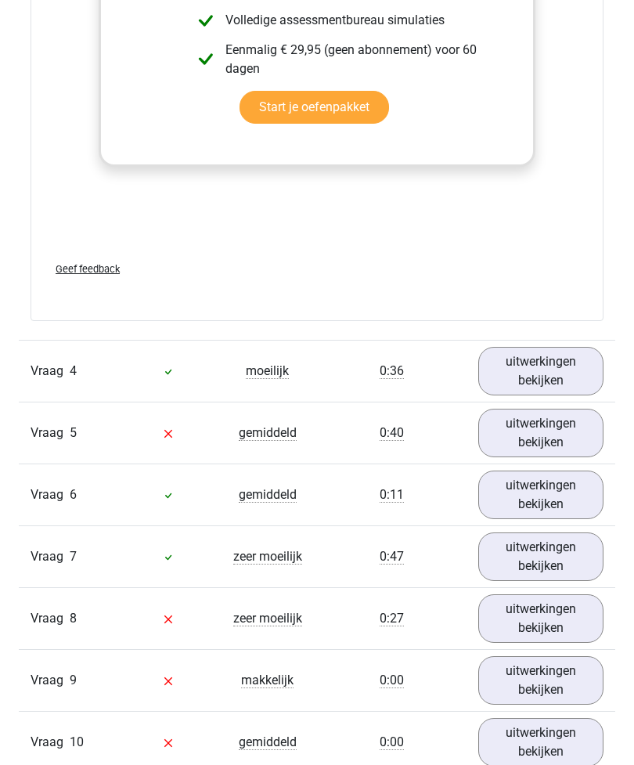
scroll to position [2857, 0]
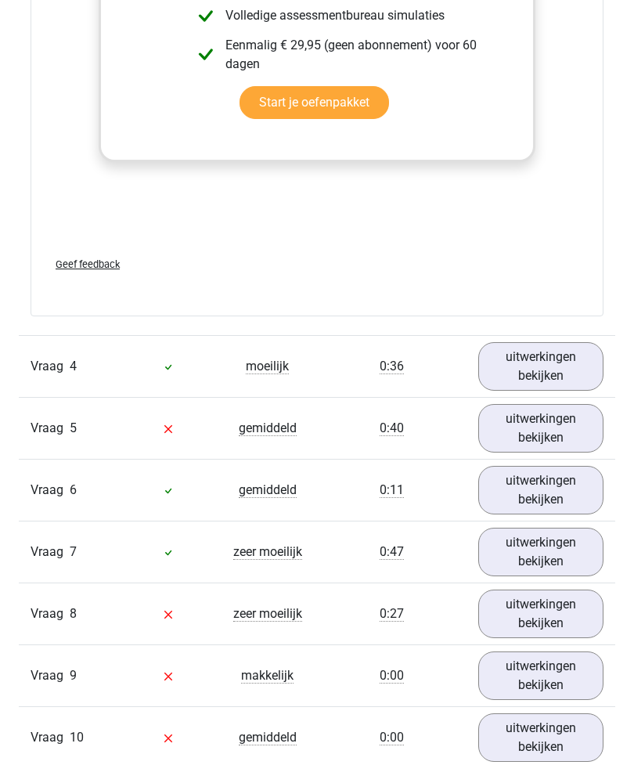
click at [519, 381] on link "uitwerkingen bekijken" at bounding box center [541, 366] width 126 height 49
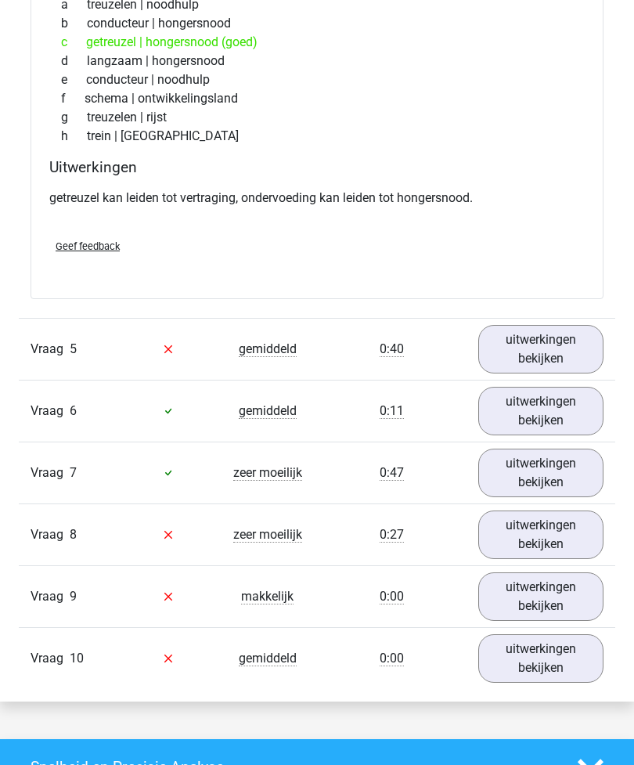
scroll to position [3347, 0]
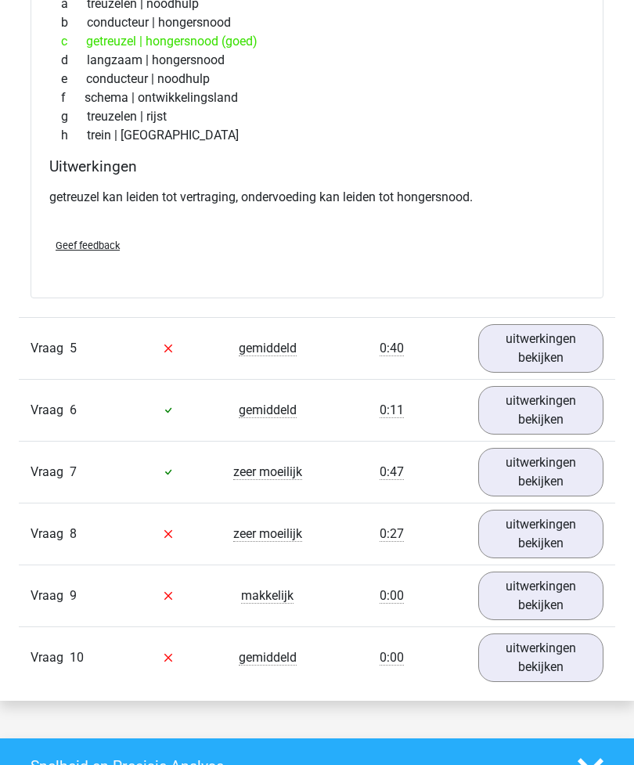
click at [549, 366] on link "uitwerkingen bekijken" at bounding box center [541, 348] width 126 height 49
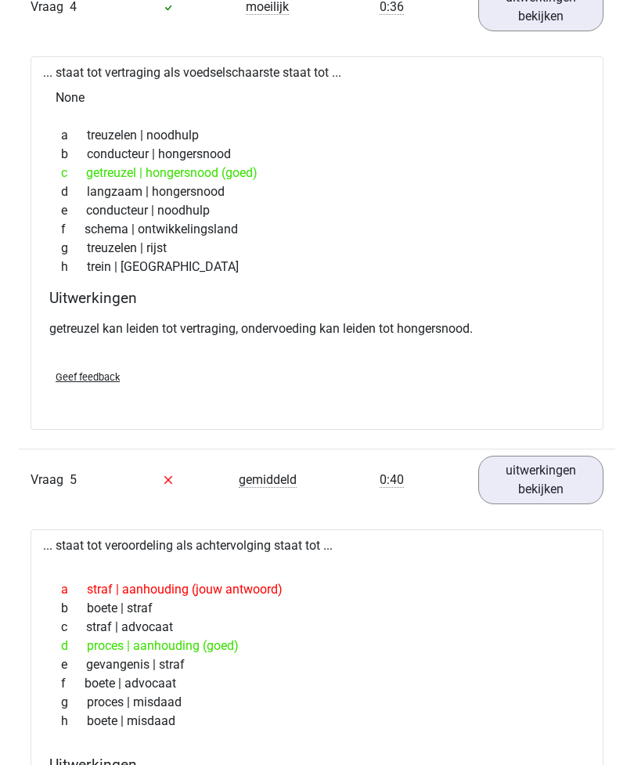
scroll to position [3217, 0]
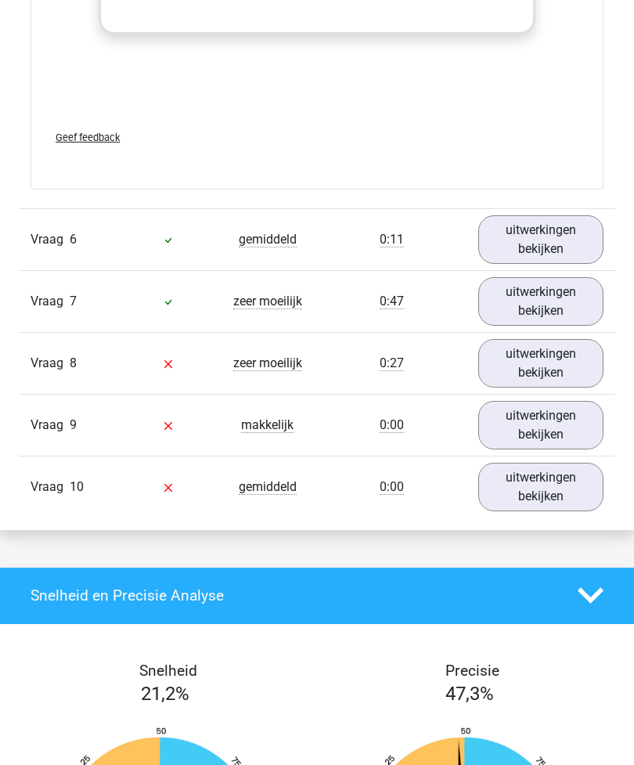
click at [542, 239] on link "uitwerkingen bekijken" at bounding box center [541, 240] width 126 height 49
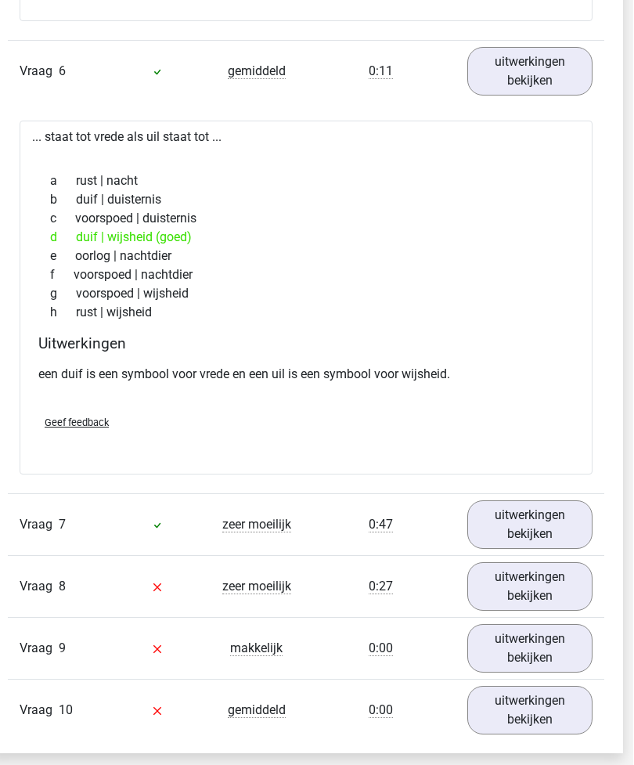
scroll to position [4514, 10]
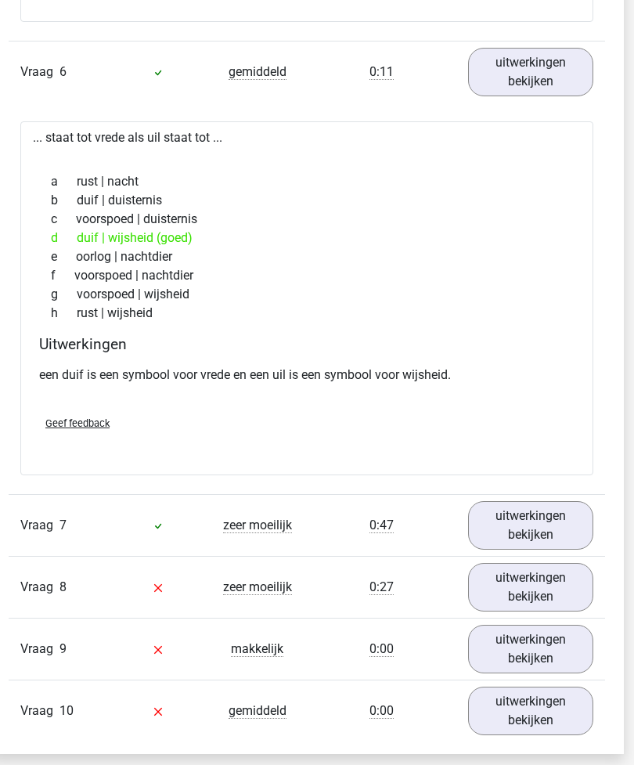
click at [495, 542] on link "uitwerkingen bekijken" at bounding box center [531, 526] width 126 height 49
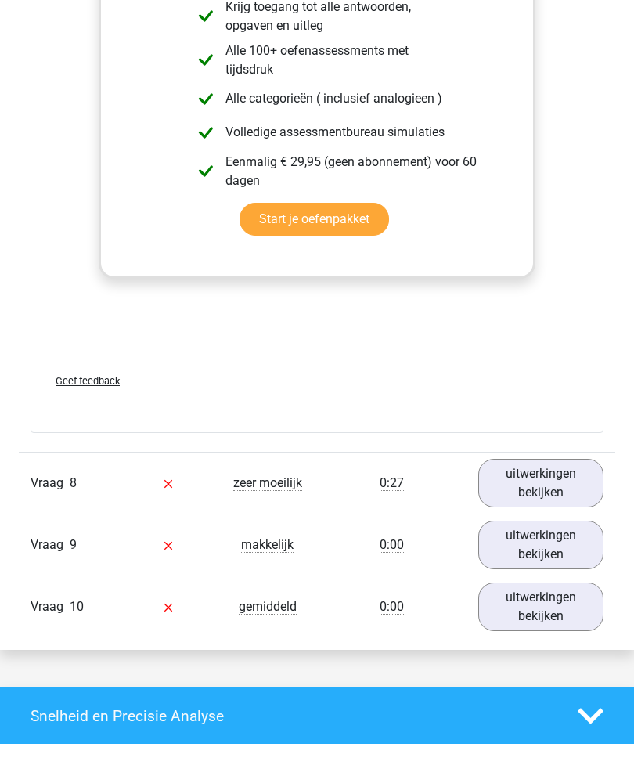
scroll to position [5452, 0]
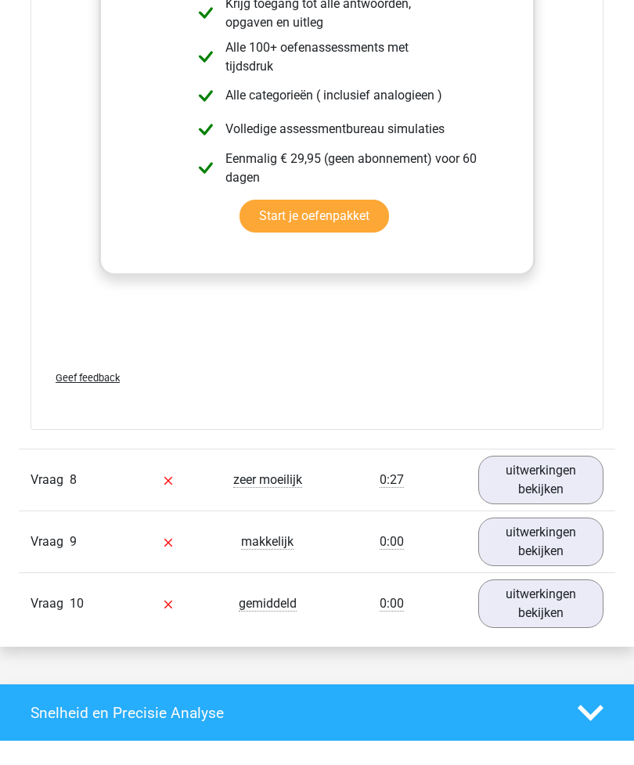
click at [533, 495] on link "uitwerkingen bekijken" at bounding box center [541, 480] width 126 height 49
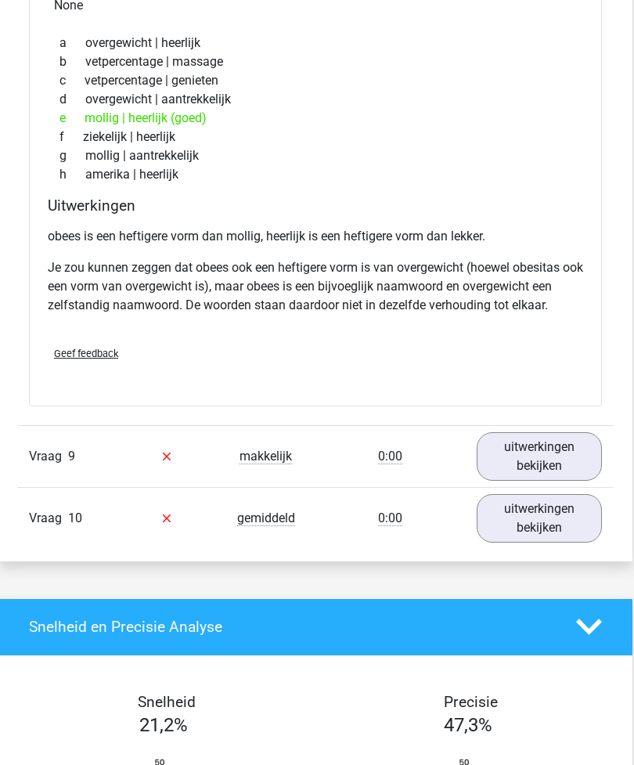
scroll to position [6037, 2]
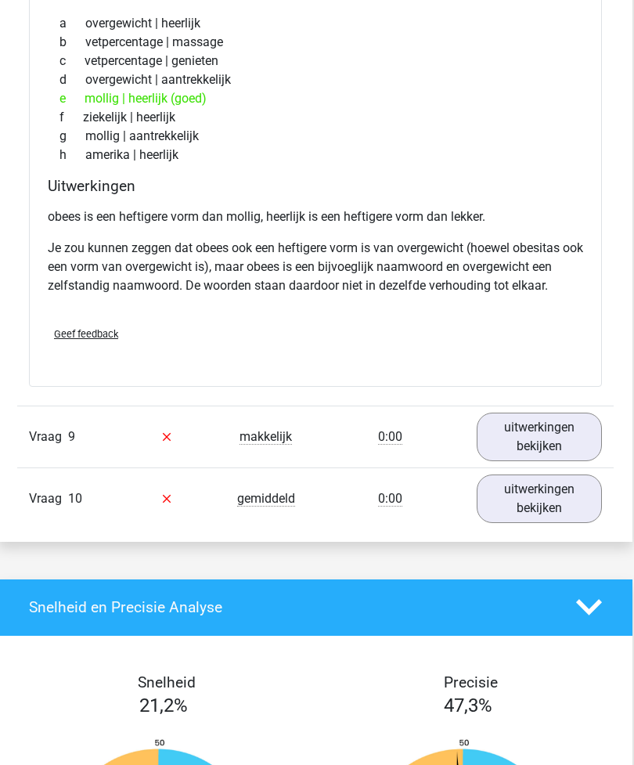
click at [528, 445] on link "uitwerkingen bekijken" at bounding box center [540, 436] width 126 height 49
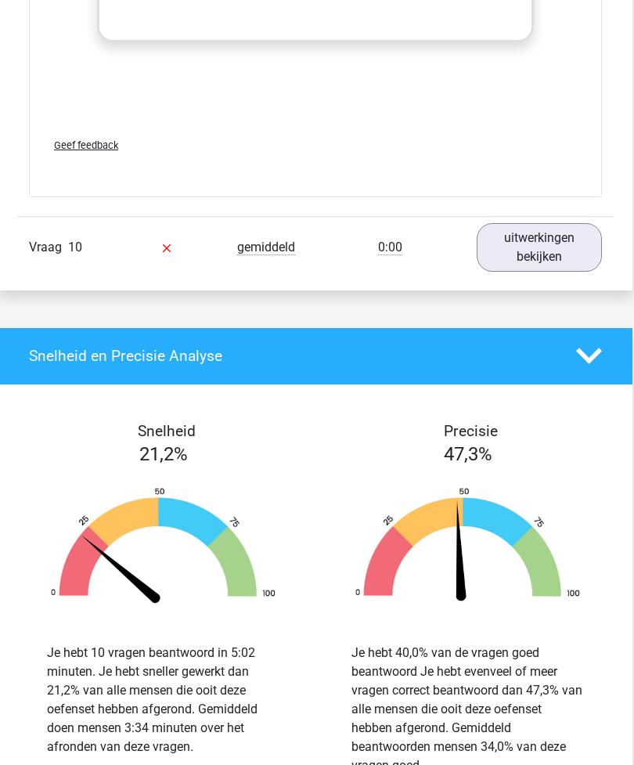
click at [535, 251] on link "uitwerkingen bekijken" at bounding box center [540, 248] width 126 height 49
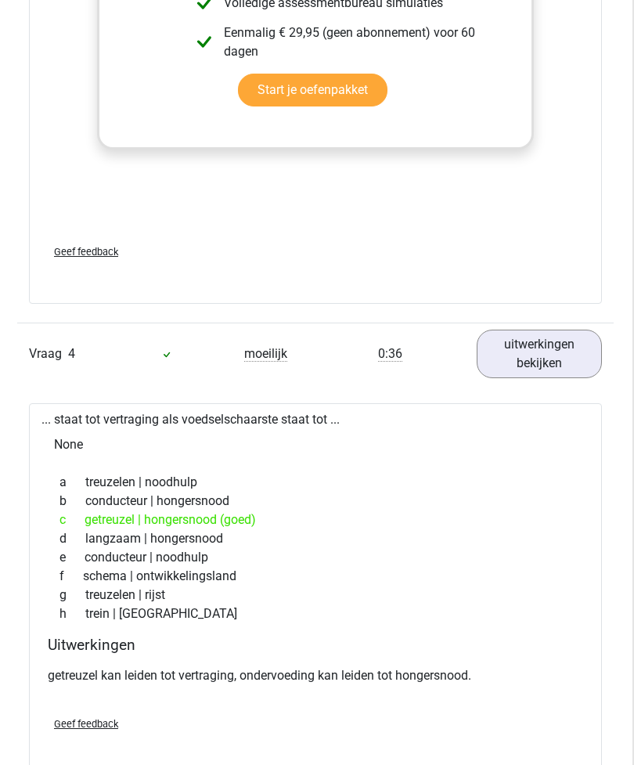
scroll to position [2774, 2]
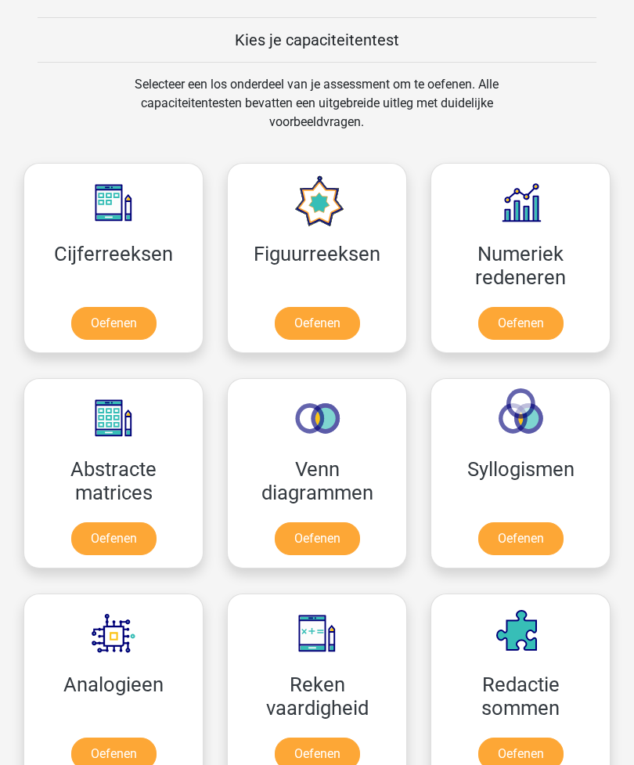
scroll to position [889, 0]
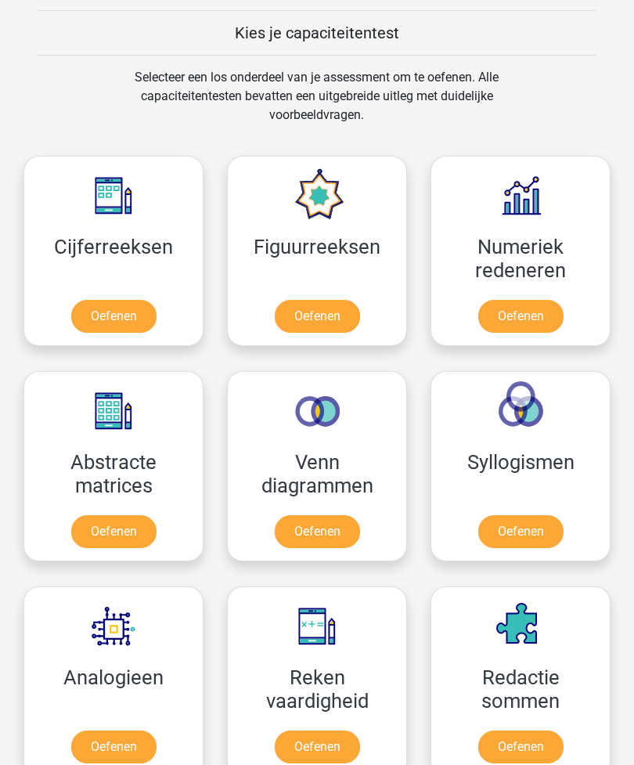
click at [518, 524] on link "Oefenen" at bounding box center [520, 532] width 85 height 33
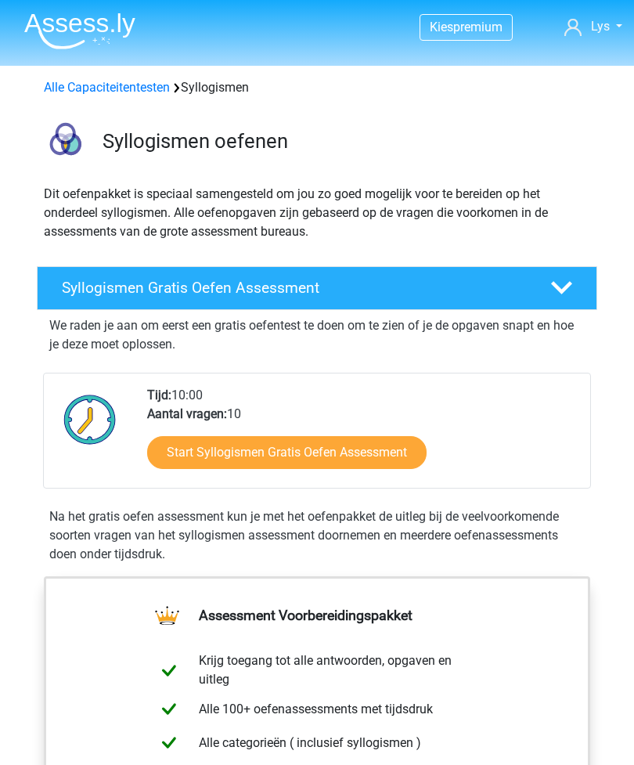
click at [216, 443] on link "Start Syllogismen Gratis Oefen Assessment" at bounding box center [286, 452] width 279 height 33
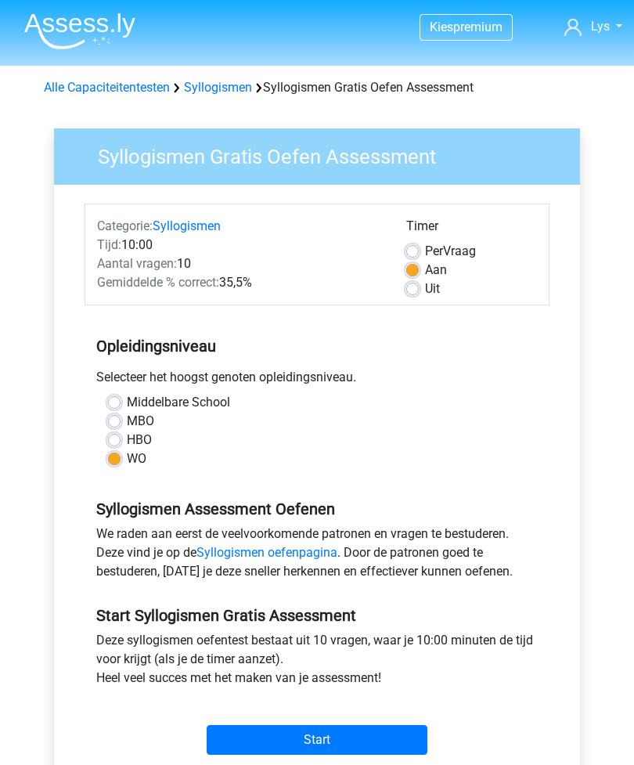
click at [260, 739] on input "Start" at bounding box center [317, 740] width 221 height 30
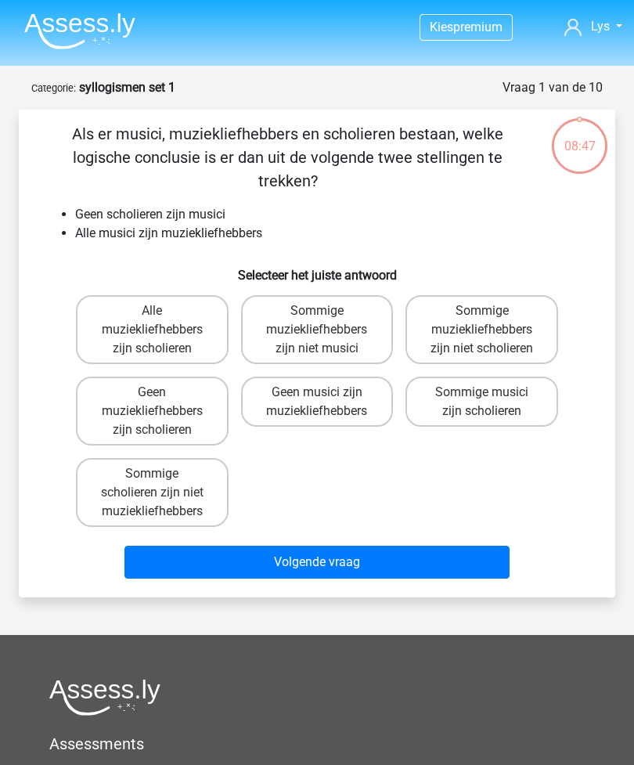
click at [501, 338] on label "Sommige muziekliefhebbers zijn niet scholieren" at bounding box center [481, 329] width 153 height 69
click at [492, 321] on input "Sommige muziekliefhebbers zijn niet scholieren" at bounding box center [487, 316] width 10 height 10
radio input "true"
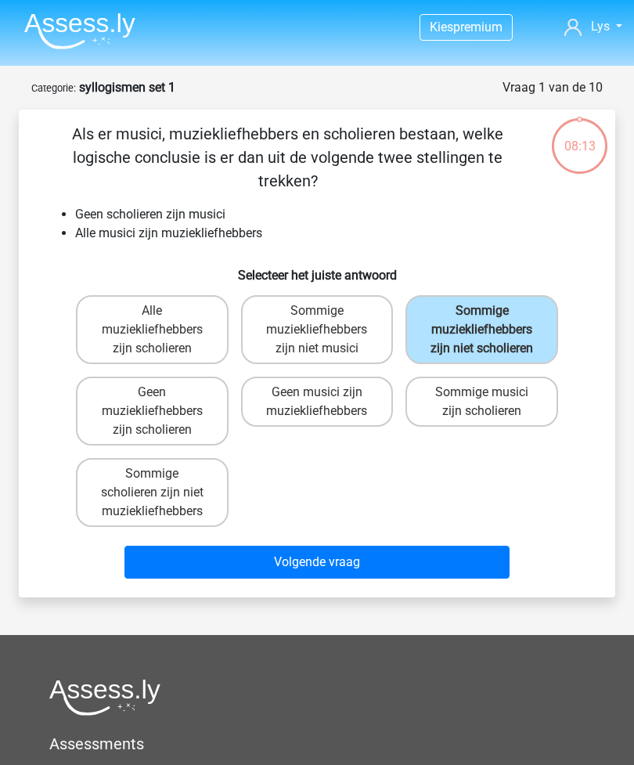
click at [171, 486] on label "Sommige scholieren zijn niet muziekliefhebbers" at bounding box center [152, 492] width 153 height 69
click at [162, 484] on input "Sommige scholieren zijn niet muziekliefhebbers" at bounding box center [157, 479] width 10 height 10
radio input "true"
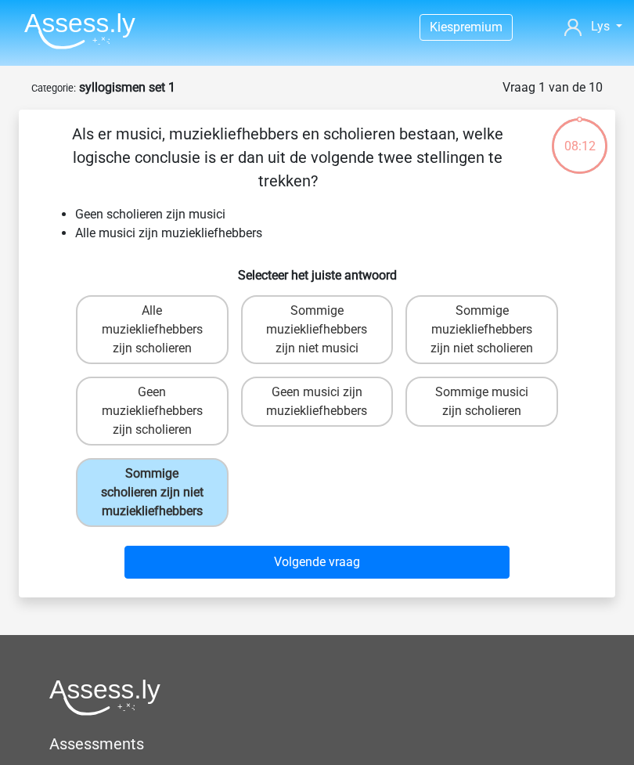
click at [315, 574] on button "Volgende vraag" at bounding box center [317, 562] width 386 height 33
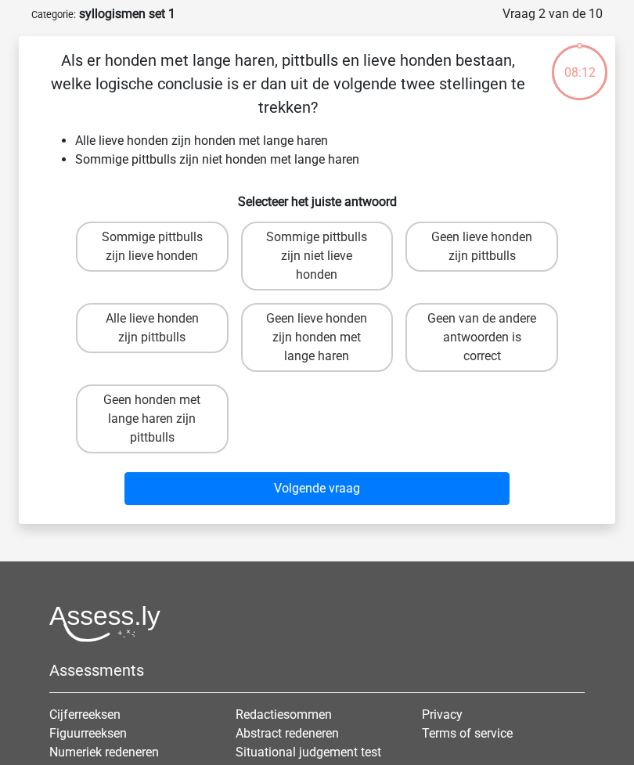
scroll to position [78, 0]
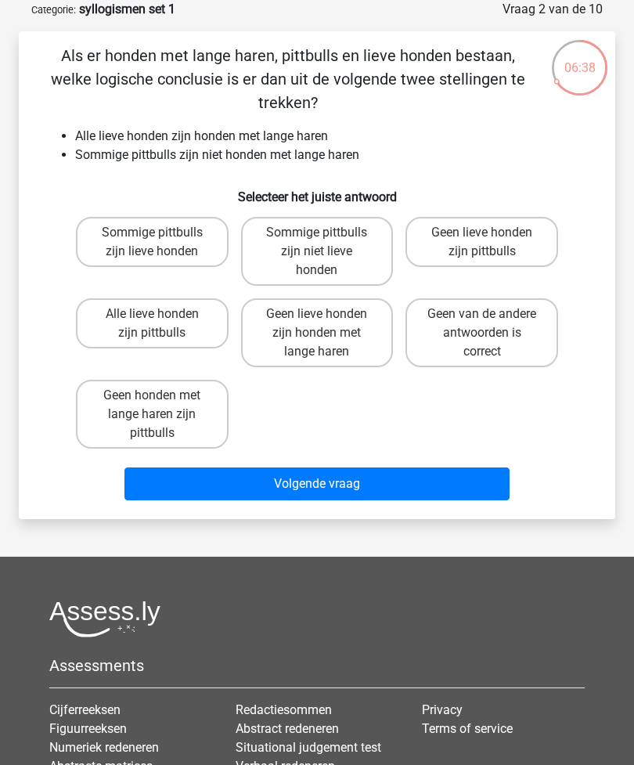
click at [177, 241] on label "Sommige pittbulls zijn lieve honden" at bounding box center [152, 242] width 153 height 50
click at [162, 241] on input "Sommige pittbulls zijn lieve honden" at bounding box center [157, 237] width 10 height 10
radio input "true"
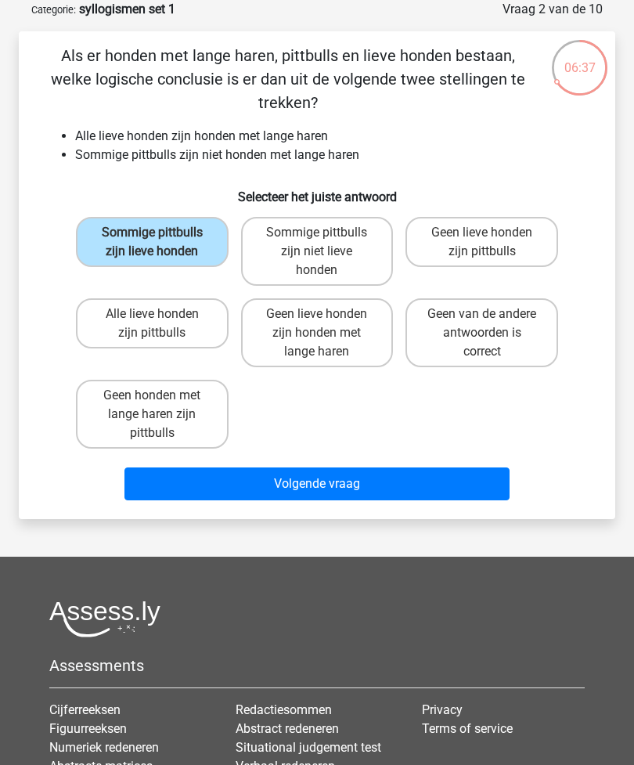
click at [344, 494] on button "Volgende vraag" at bounding box center [317, 483] width 386 height 33
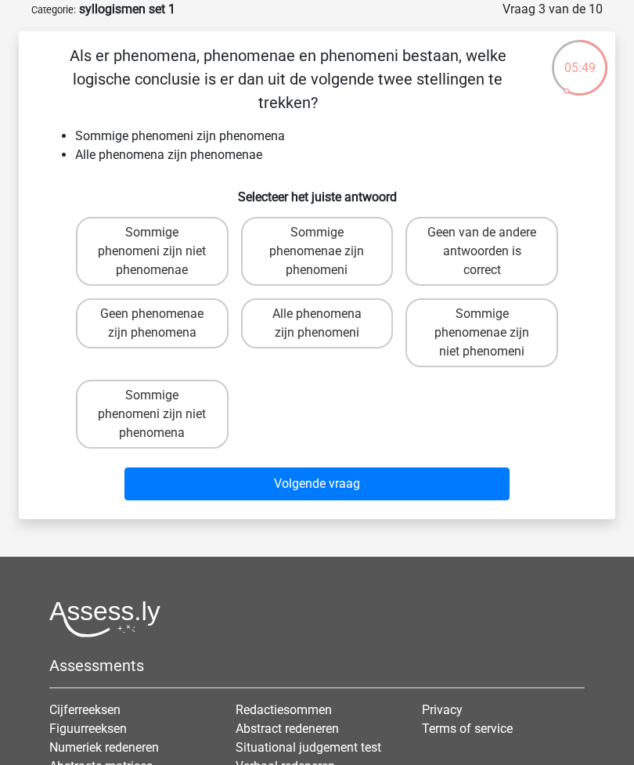
click at [177, 238] on label "Sommige phenomeni zijn niet phenomenae" at bounding box center [152, 251] width 153 height 69
click at [162, 238] on input "Sommige phenomeni zijn niet phenomenae" at bounding box center [157, 237] width 10 height 10
radio input "true"
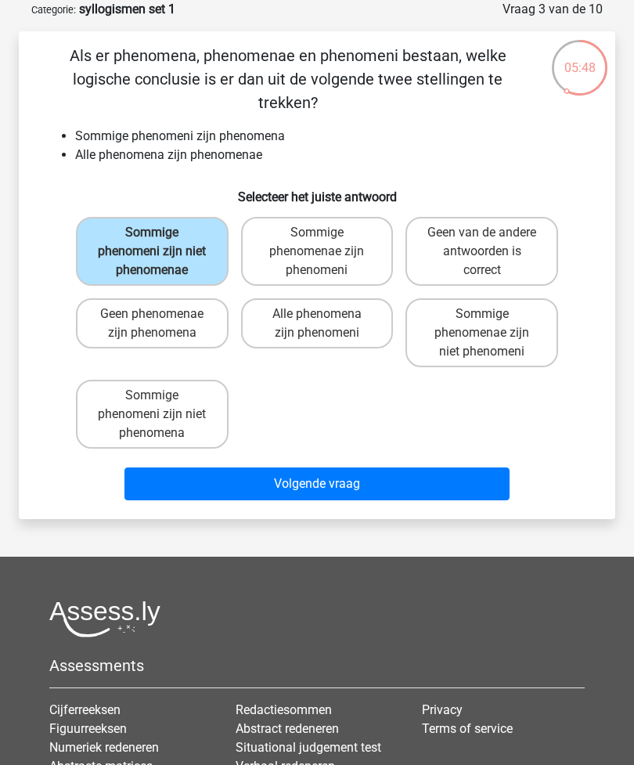
click at [327, 491] on button "Volgende vraag" at bounding box center [317, 483] width 386 height 33
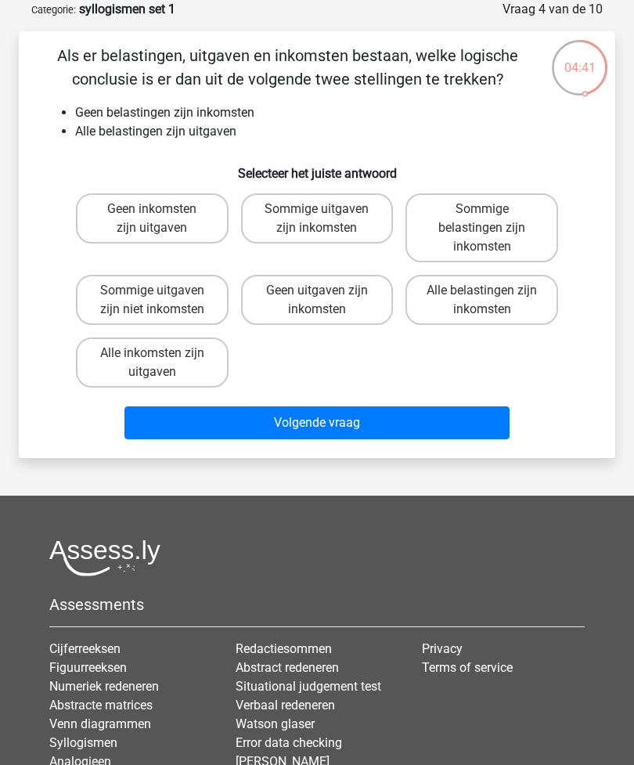
click at [175, 221] on label "Geen inkomsten zijn uitgaven" at bounding box center [152, 218] width 153 height 50
click at [162, 219] on input "Geen inkomsten zijn uitgaven" at bounding box center [157, 214] width 10 height 10
radio input "true"
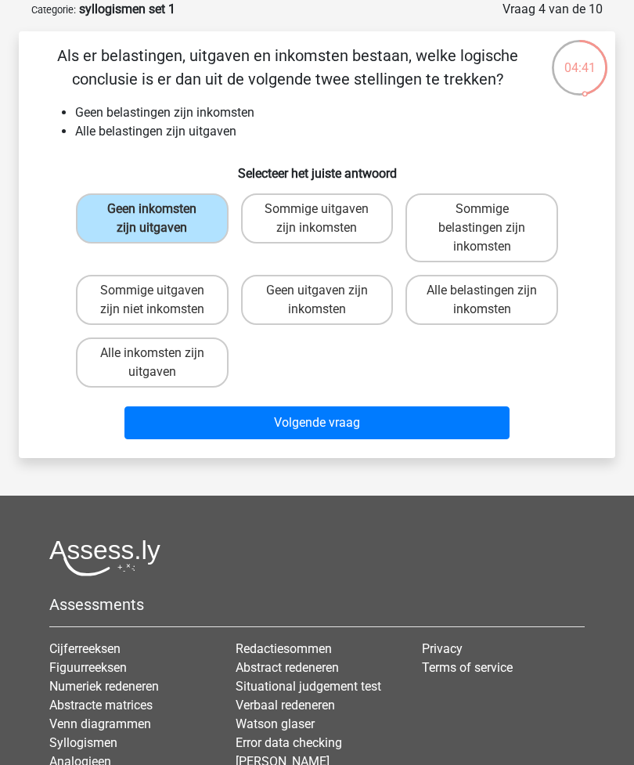
click at [332, 420] on button "Volgende vraag" at bounding box center [317, 422] width 386 height 33
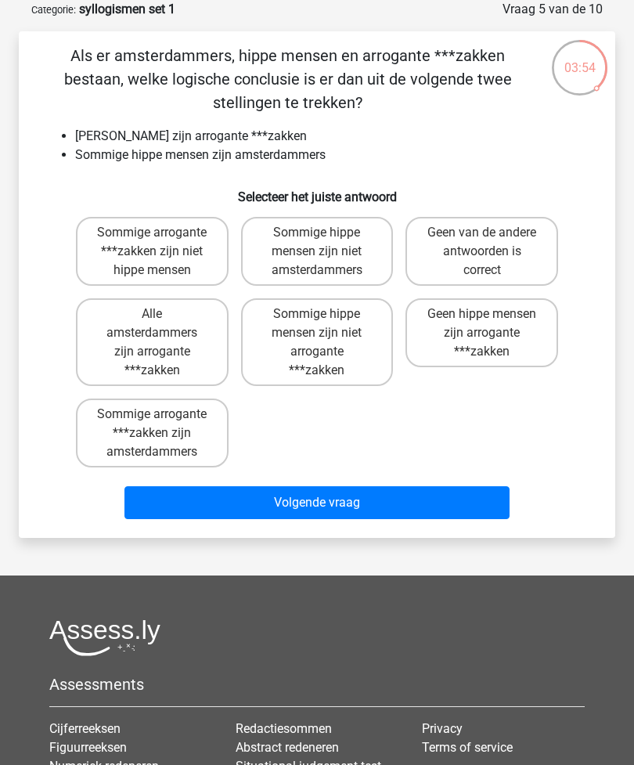
click at [331, 261] on label "Sommige hippe mensen zijn niet amsterdammers" at bounding box center [317, 251] width 153 height 69
click at [327, 243] on input "Sommige hippe mensen zijn niet amsterdammers" at bounding box center [322, 237] width 10 height 10
radio input "true"
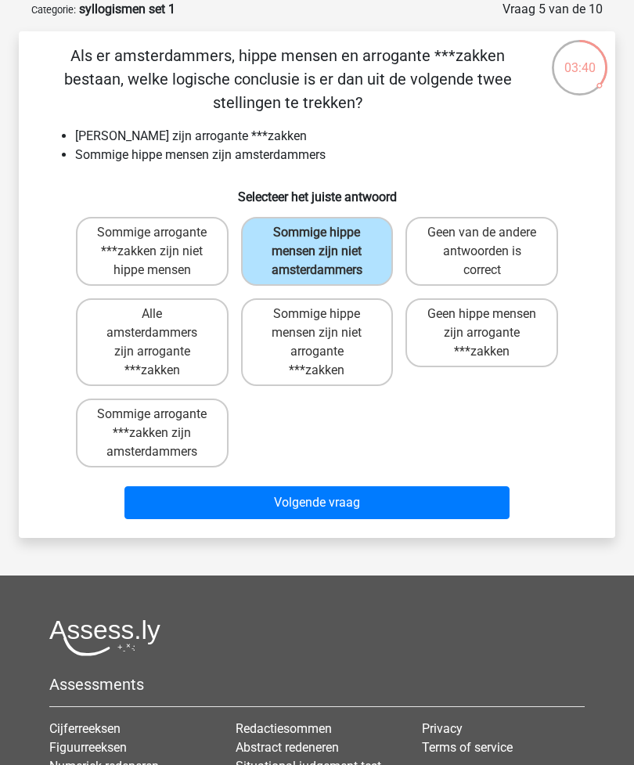
click at [344, 503] on button "Volgende vraag" at bounding box center [317, 502] width 386 height 33
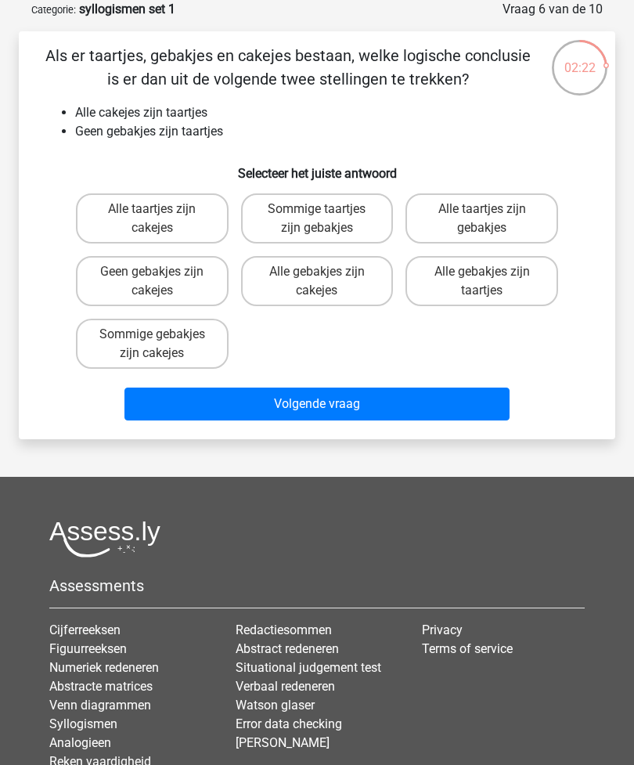
click at [133, 295] on label "Geen gebakjes zijn cakejes" at bounding box center [152, 281] width 153 height 50
click at [152, 282] on input "Geen gebakjes zijn cakejes" at bounding box center [157, 277] width 10 height 10
radio input "true"
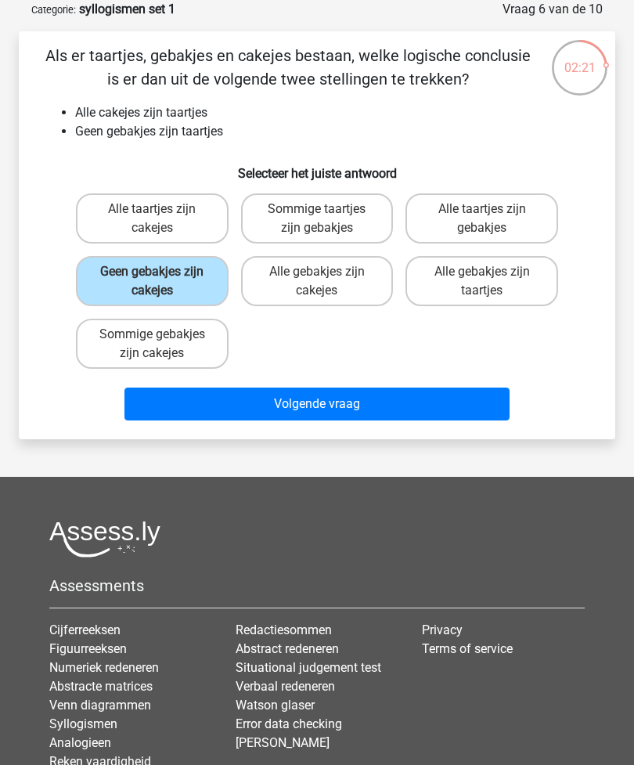
click at [182, 402] on button "Volgende vraag" at bounding box center [317, 403] width 386 height 33
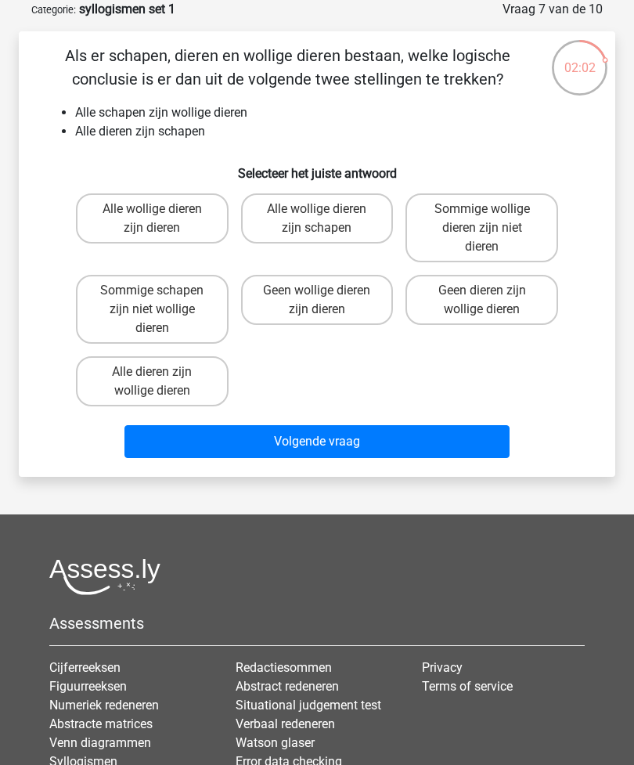
click at [123, 391] on label "Alle dieren zijn wollige dieren" at bounding box center [152, 381] width 153 height 50
click at [152, 382] on input "Alle dieren zijn wollige dieren" at bounding box center [157, 377] width 10 height 10
radio input "true"
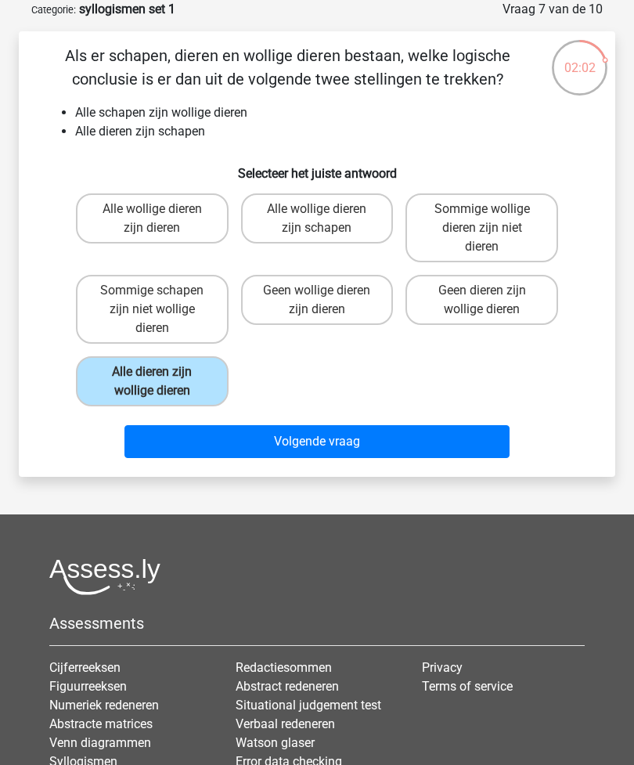
click at [184, 434] on button "Volgende vraag" at bounding box center [317, 441] width 386 height 33
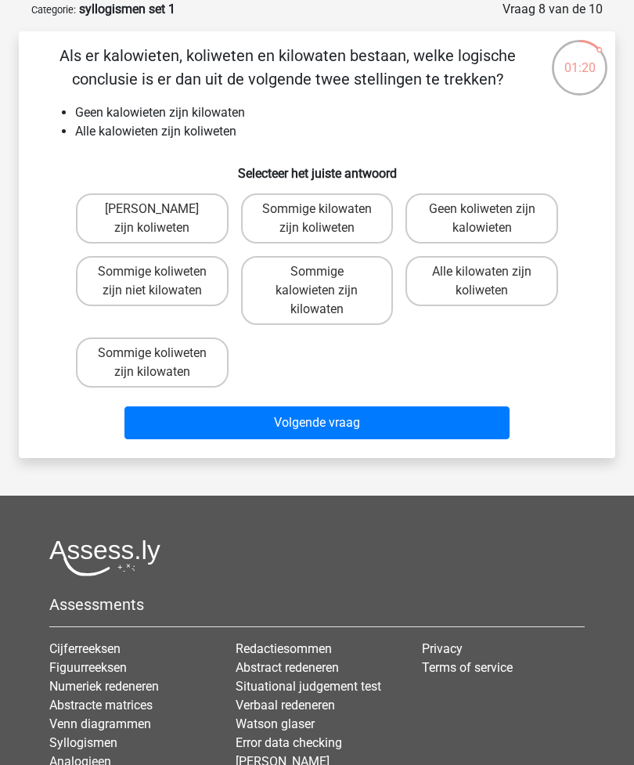
click at [113, 218] on label "Geen kilowaten zijn koliweten" at bounding box center [152, 218] width 153 height 50
click at [152, 218] on input "Geen kilowaten zijn koliweten" at bounding box center [157, 214] width 10 height 10
radio input "true"
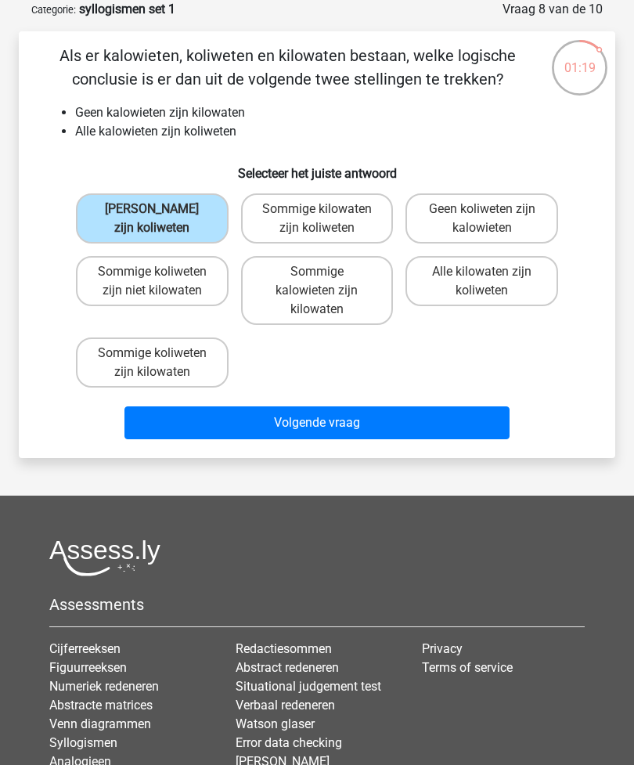
click at [175, 438] on button "Volgende vraag" at bounding box center [317, 422] width 386 height 33
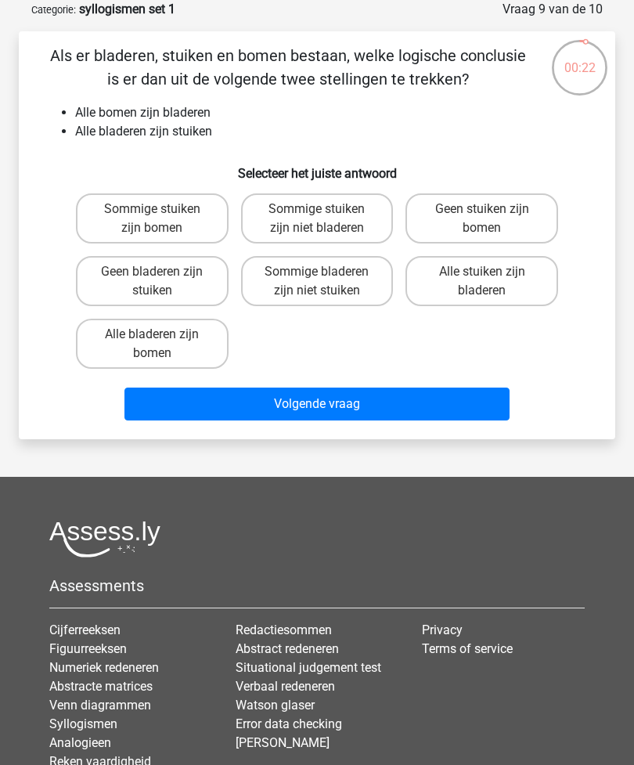
click at [269, 207] on label "Sommige stuiken zijn niet bladeren" at bounding box center [317, 218] width 153 height 50
click at [317, 209] on input "Sommige stuiken zijn niet bladeren" at bounding box center [322, 214] width 10 height 10
radio input "true"
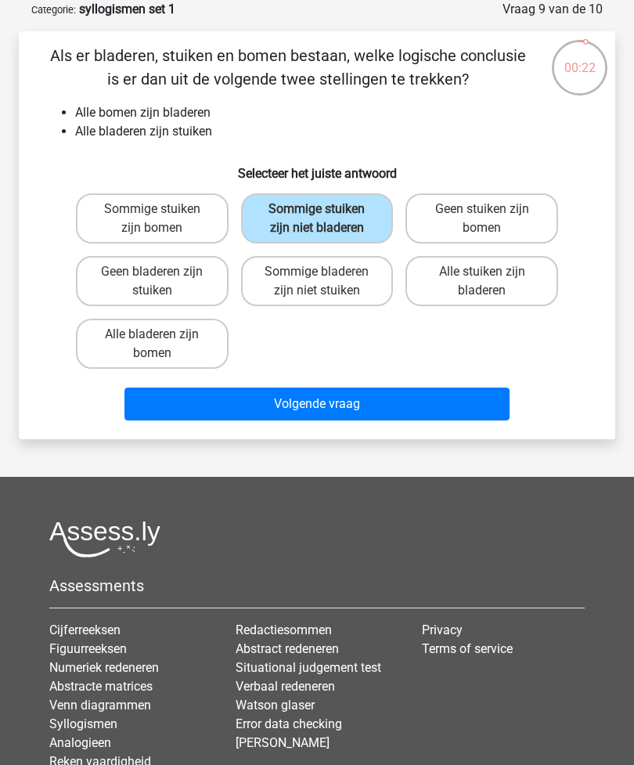
click at [254, 419] on button "Volgende vraag" at bounding box center [317, 403] width 386 height 33
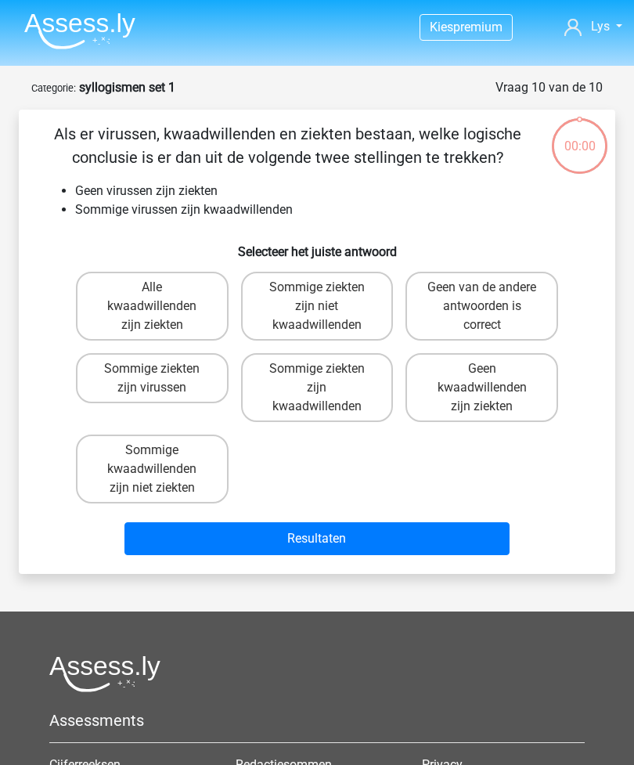
scroll to position [78, 0]
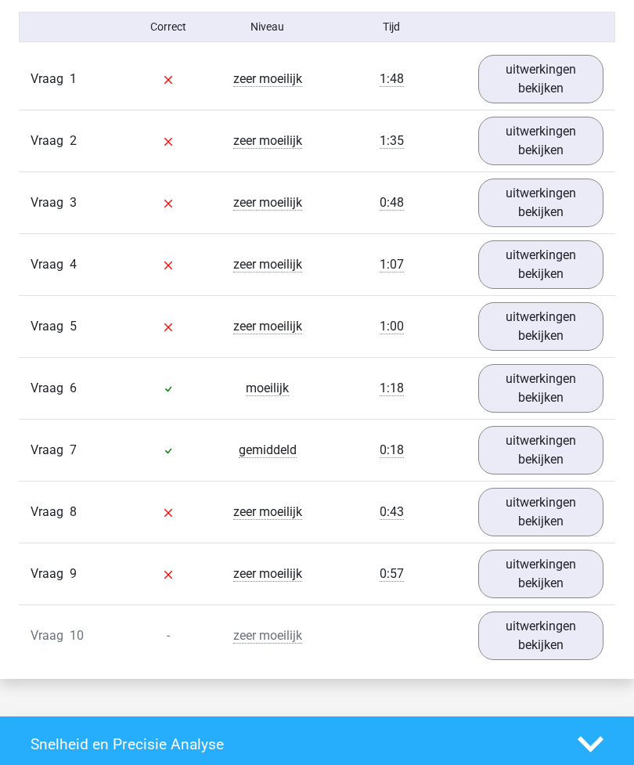
scroll to position [1338, 0]
click at [513, 453] on link "uitwerkingen bekijken" at bounding box center [541, 450] width 126 height 49
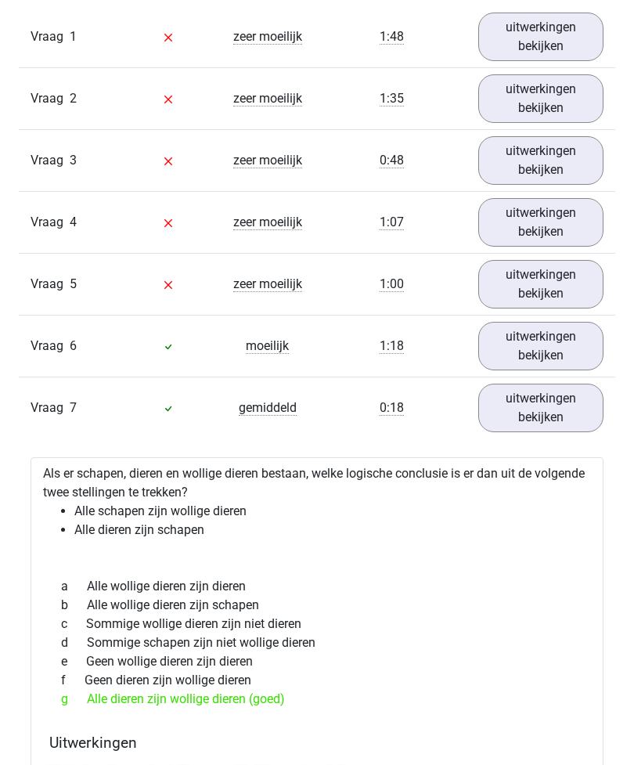
scroll to position [1380, 0]
click at [520, 353] on link "uitwerkingen bekijken" at bounding box center [541, 346] width 126 height 49
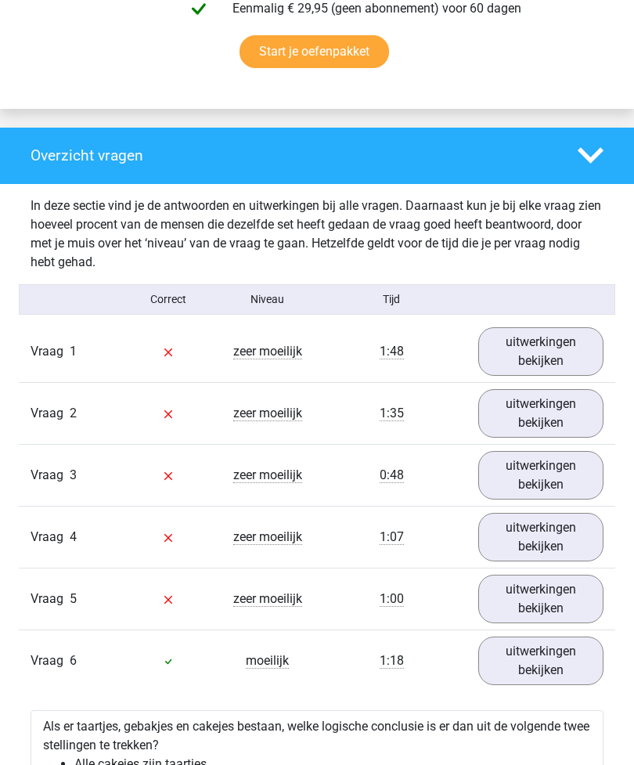
scroll to position [1075, 0]
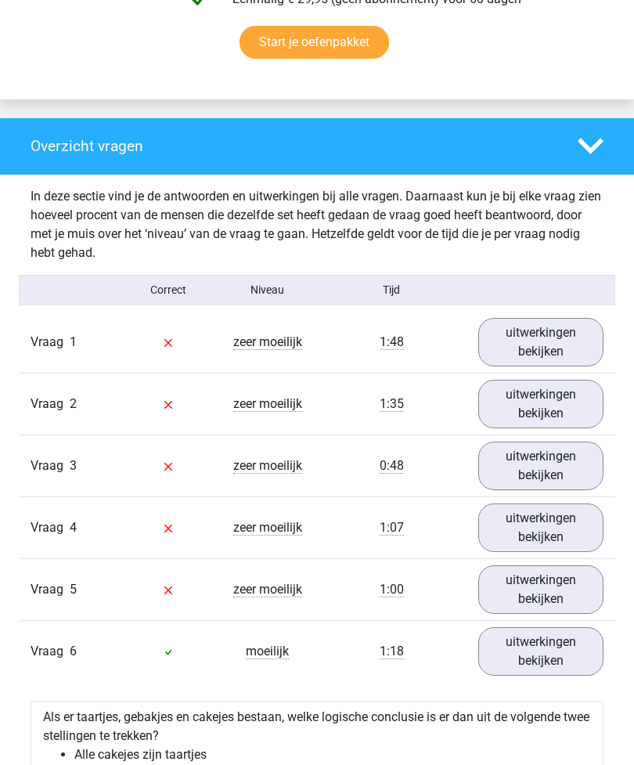
click at [519, 355] on link "uitwerkingen bekijken" at bounding box center [541, 342] width 126 height 49
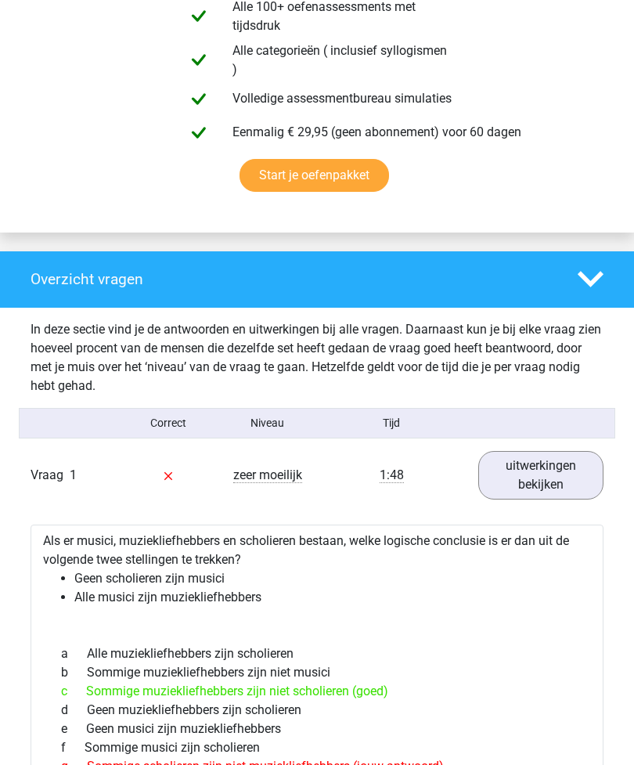
scroll to position [942, 0]
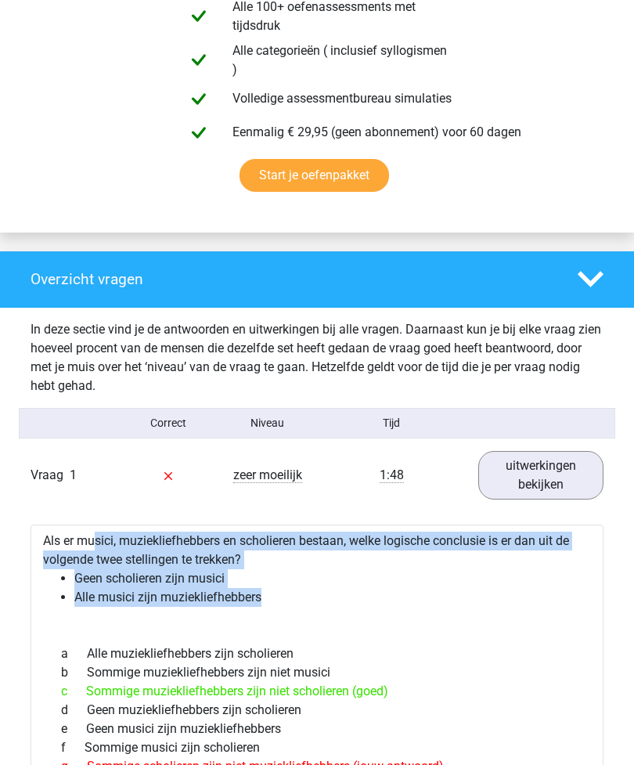
copy div "Als er musici, muziekliefhebbers en scholieren bestaan, welke logische conclusi…"
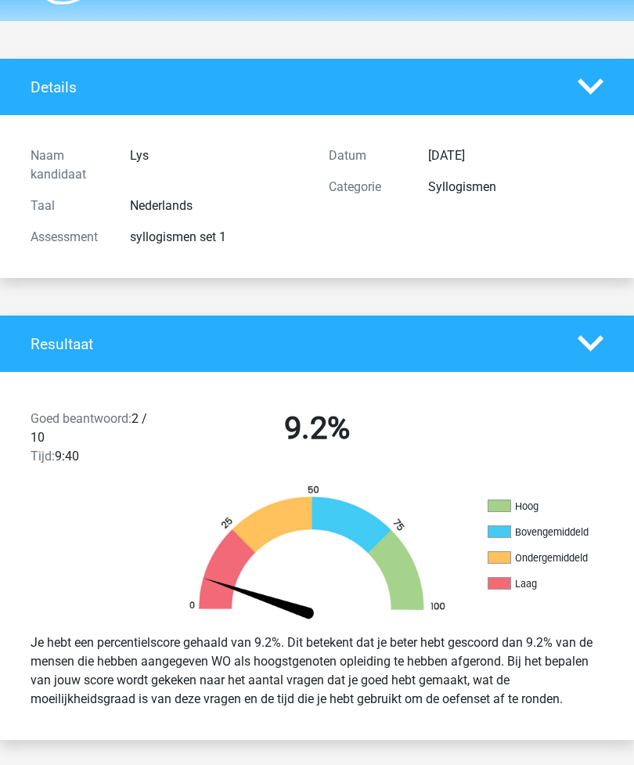
scroll to position [0, 0]
